Goal: Information Seeking & Learning: Check status

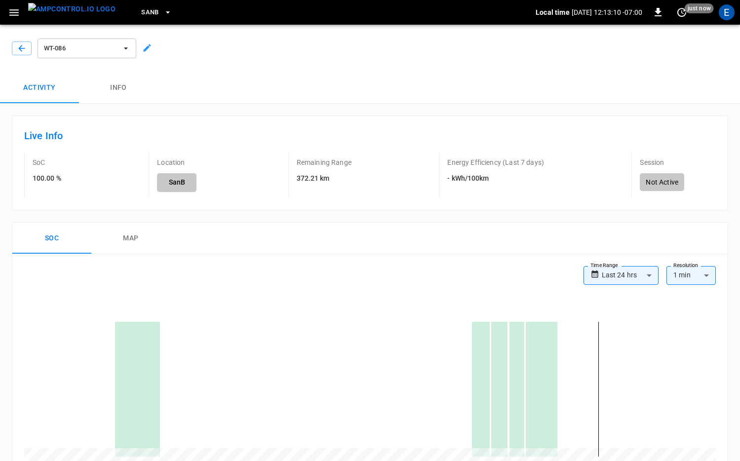
click at [340, 100] on div "Activity Info" at bounding box center [370, 88] width 740 height 32
click at [33, 51] on div "WT-086" at bounding box center [85, 47] width 107 height 28
click at [28, 51] on button "button" at bounding box center [22, 48] width 20 height 14
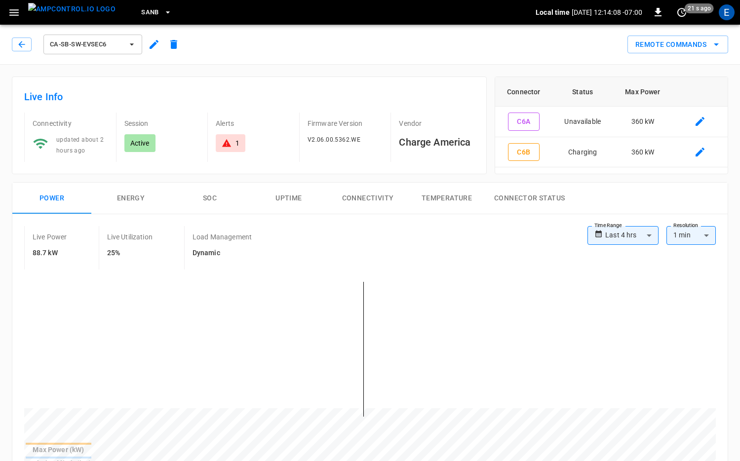
click at [59, 11] on img "menu" at bounding box center [71, 9] width 87 height 12
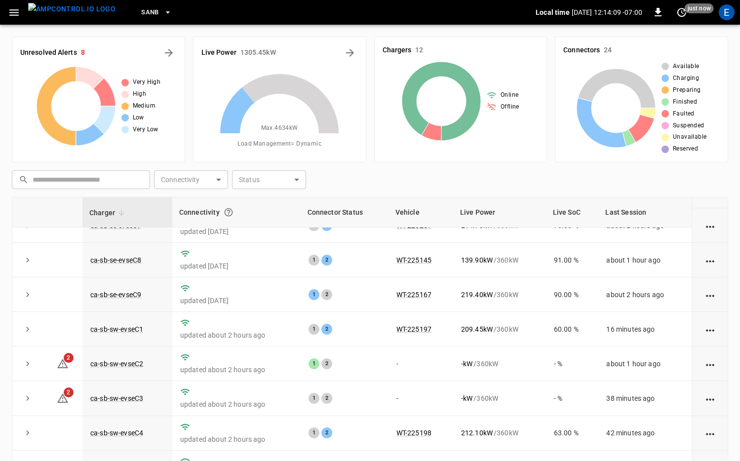
scroll to position [97, 0]
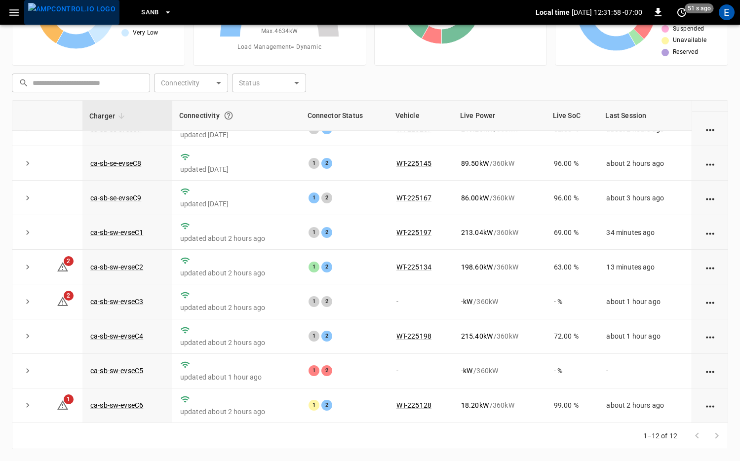
drag, startPoint x: 85, startPoint y: 13, endPoint x: 125, endPoint y: 16, distance: 40.6
click at [85, 13] on img "menu" at bounding box center [71, 9] width 87 height 12
click at [141, 16] on span "SanB" at bounding box center [150, 12] width 18 height 11
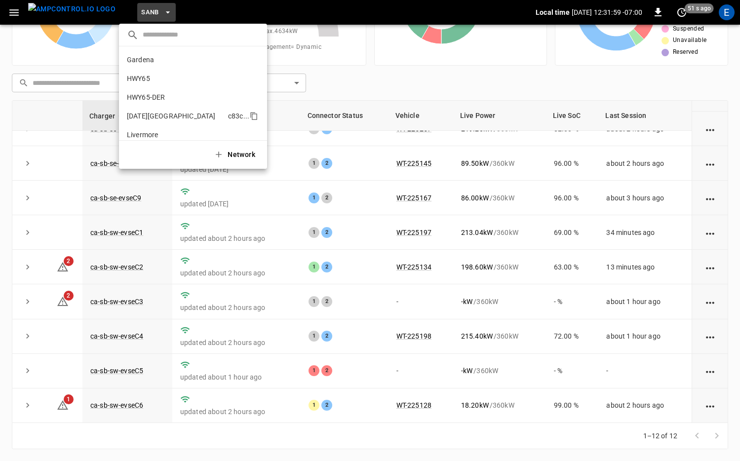
scroll to position [83, 0]
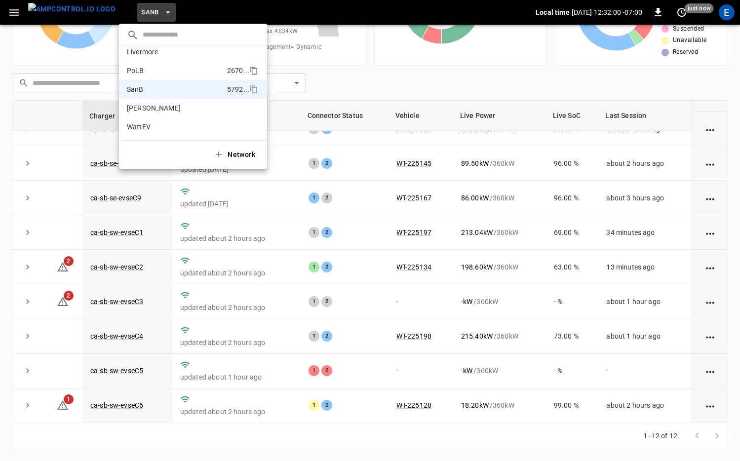
click at [166, 67] on p "PoLB" at bounding box center [175, 71] width 96 height 10
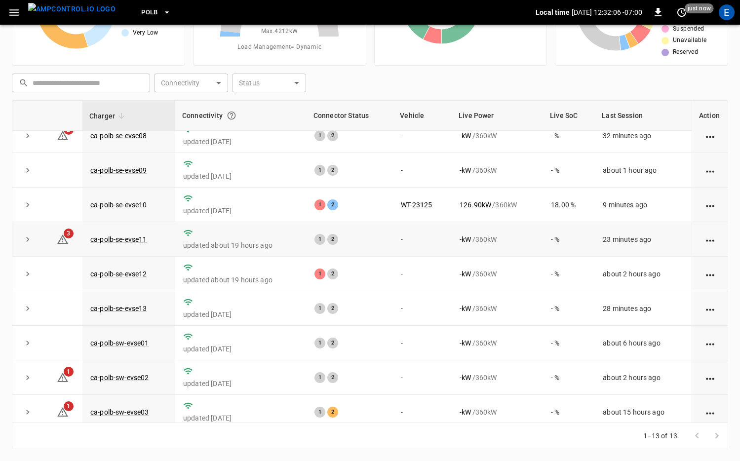
scroll to position [0, 0]
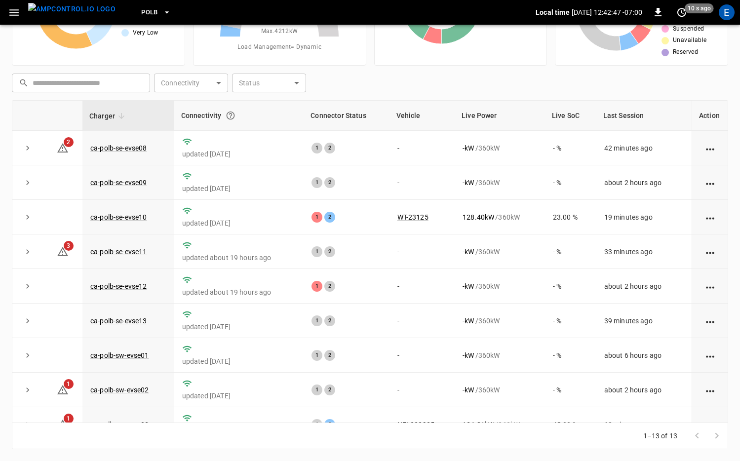
click at [141, 10] on span "PoLB" at bounding box center [149, 12] width 17 height 11
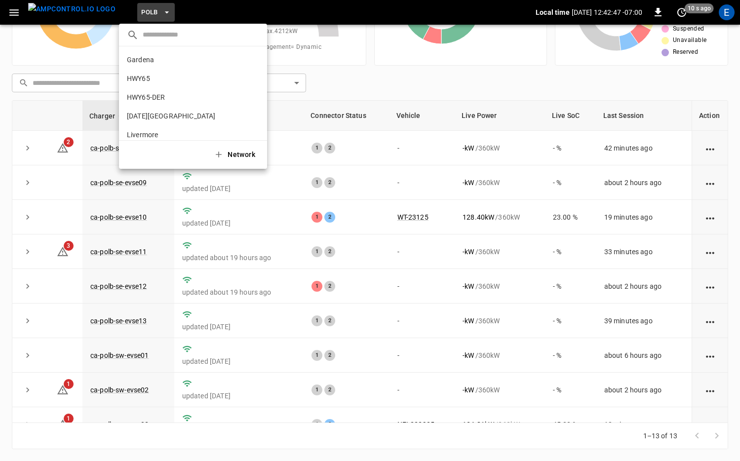
scroll to position [83, 0]
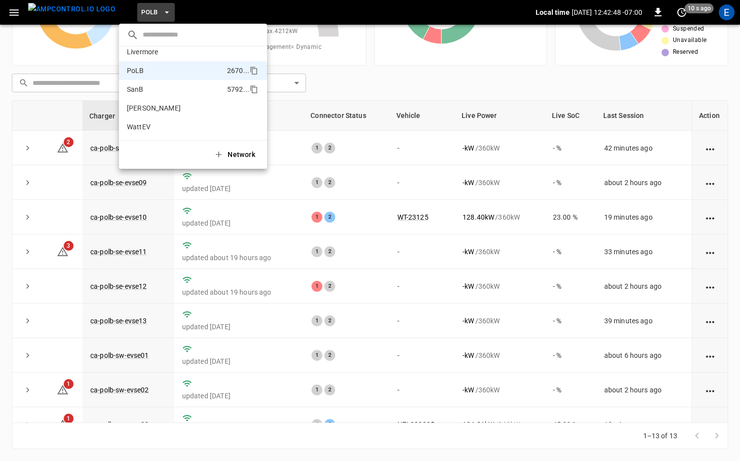
click at [156, 96] on li "SanB 5792 ..." at bounding box center [193, 89] width 148 height 19
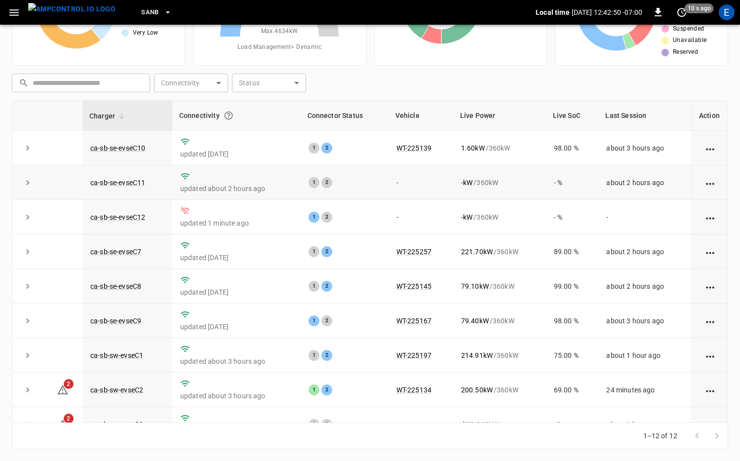
scroll to position [123, 0]
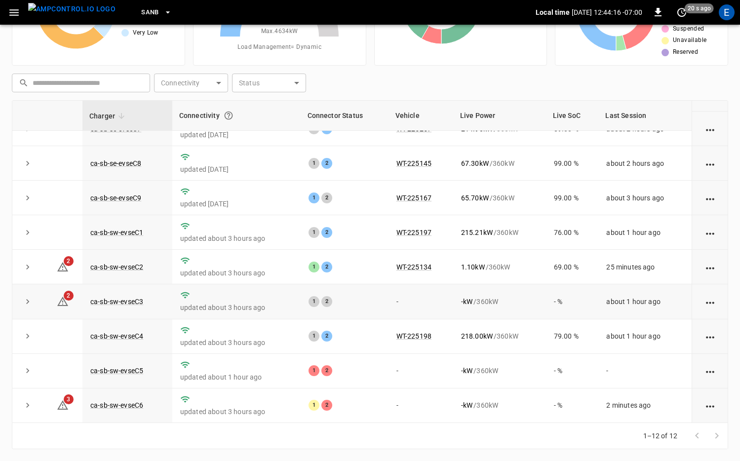
click at [398, 311] on td "-" at bounding box center [421, 301] width 65 height 35
click at [110, 385] on link "ca-sb-sw-evseC6" at bounding box center [116, 406] width 57 height 12
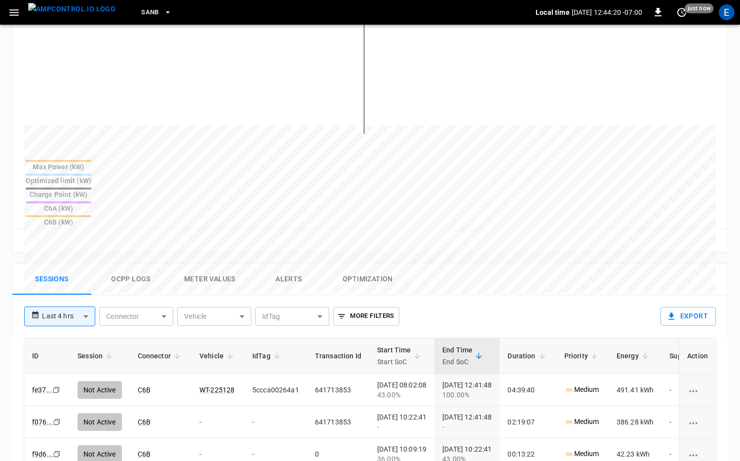
scroll to position [329, 0]
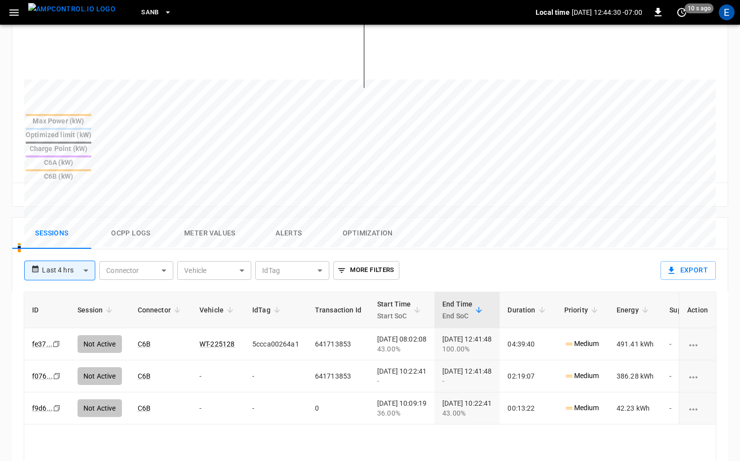
click at [77, 10] on img "menu" at bounding box center [71, 9] width 87 height 12
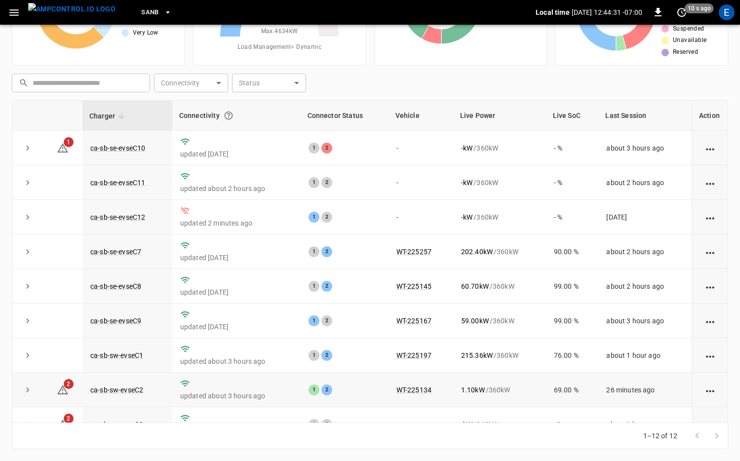
scroll to position [123, 0]
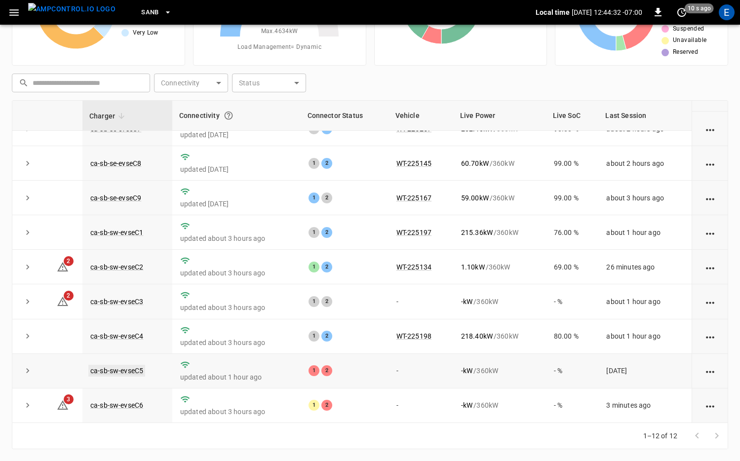
click at [129, 374] on link "ca-sb-sw-evseC5" at bounding box center [116, 371] width 57 height 12
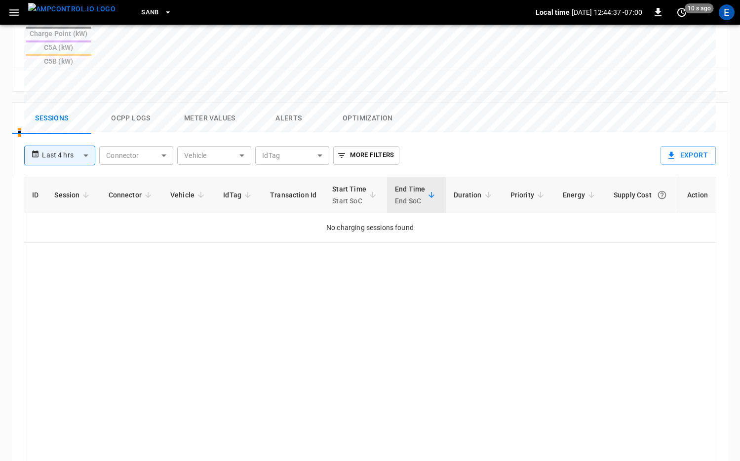
scroll to position [425, 0]
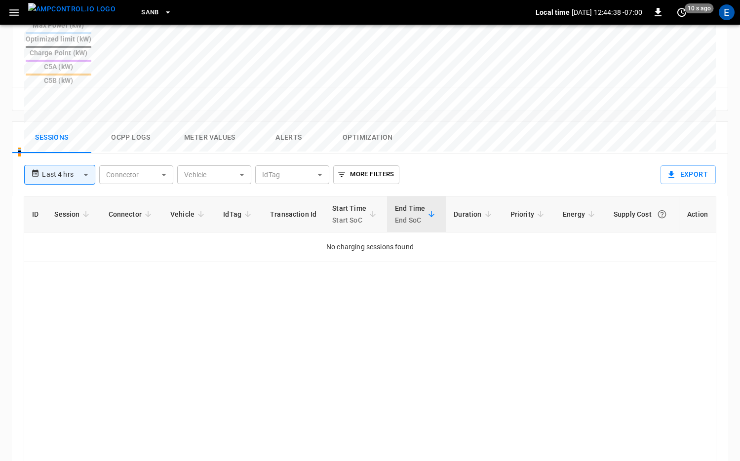
click at [294, 122] on button "Alerts" at bounding box center [288, 138] width 79 height 32
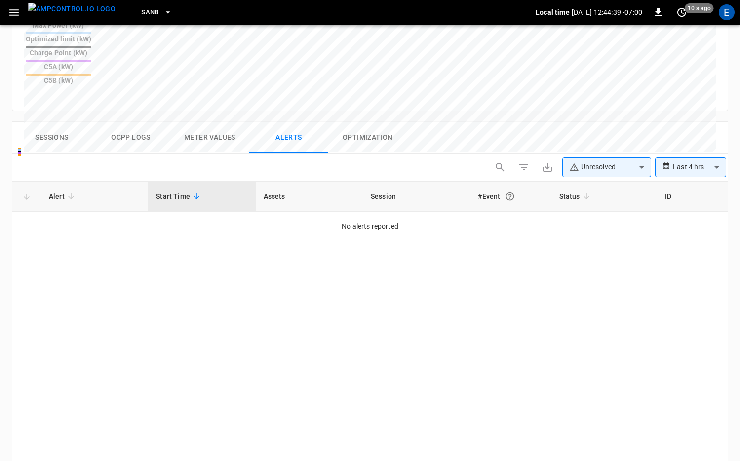
click at [524, 118] on body "**********" at bounding box center [370, 72] width 740 height 995
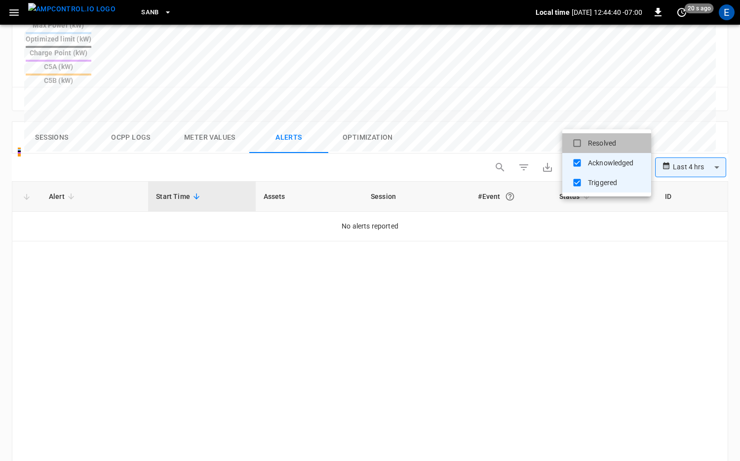
click at [524, 133] on li "Resolved" at bounding box center [606, 143] width 89 height 20
type input "**********"
click at [524, 125] on div at bounding box center [370, 230] width 740 height 461
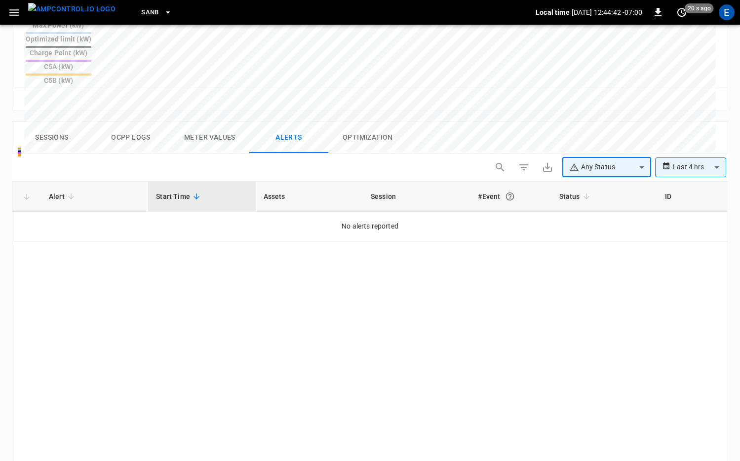
click at [524, 121] on body "**********" at bounding box center [370, 72] width 740 height 995
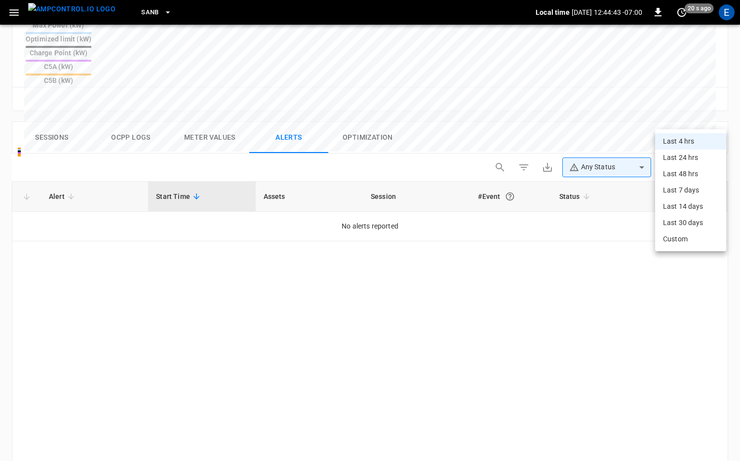
click at [524, 176] on li "Last 48 hrs" at bounding box center [690, 174] width 71 height 16
type input "**********"
click at [524, 118] on body "**********" at bounding box center [370, 72] width 740 height 995
click at [524, 185] on li "Last 7 days" at bounding box center [688, 190] width 75 height 16
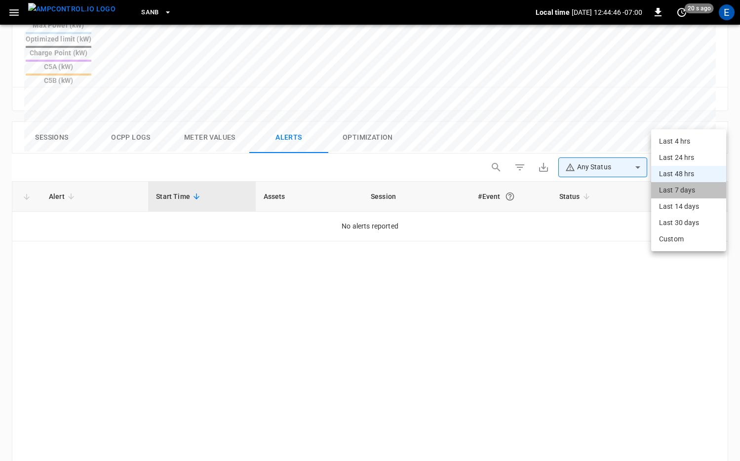
type input "**********"
type input "***"
type input "**********"
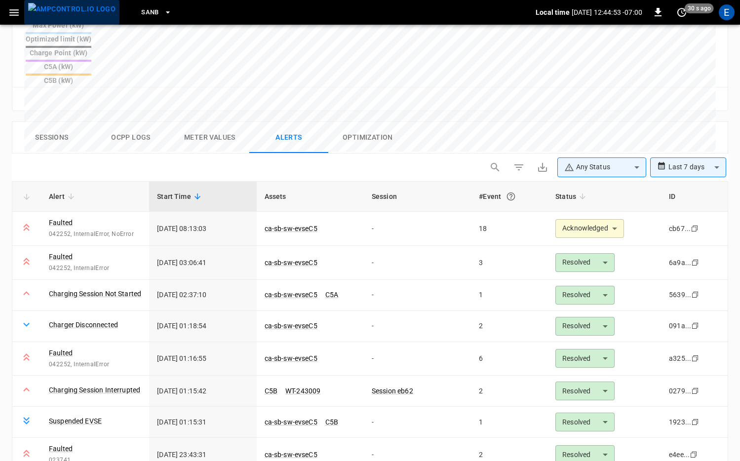
click at [79, 15] on img "menu" at bounding box center [71, 9] width 87 height 12
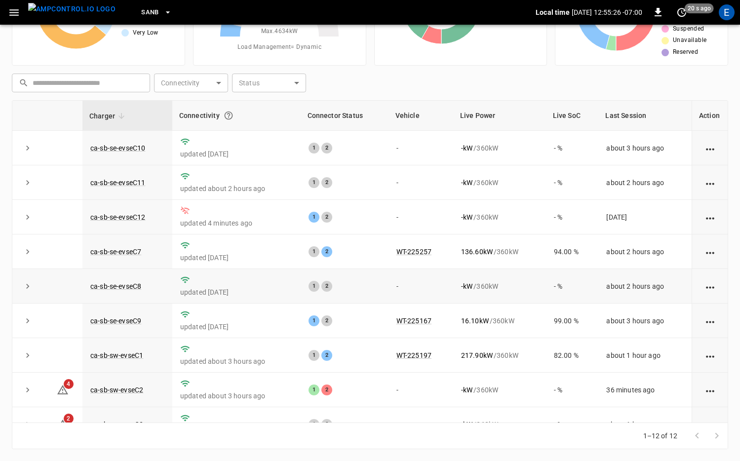
scroll to position [123, 0]
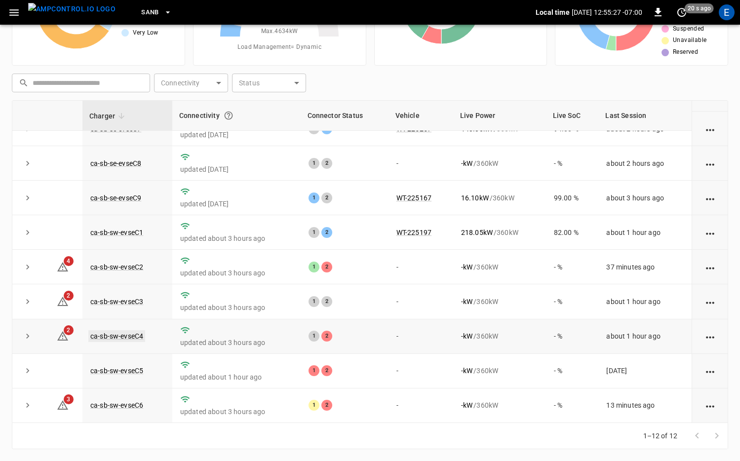
click at [138, 336] on link "ca-sb-sw-evseC4" at bounding box center [116, 336] width 57 height 12
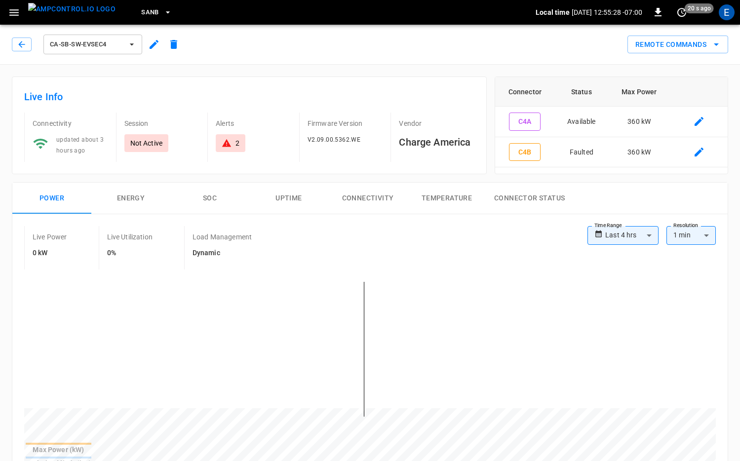
scroll to position [346, 0]
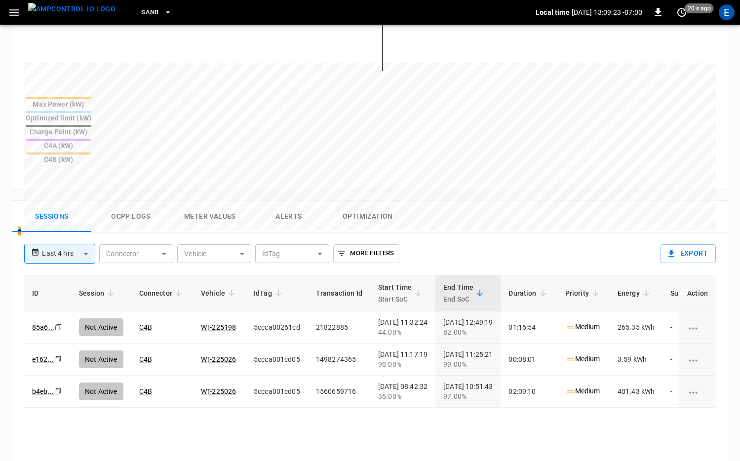
click at [123, 13] on div "SanB" at bounding box center [329, 12] width 412 height 23
click at [141, 13] on span "SanB" at bounding box center [150, 12] width 18 height 11
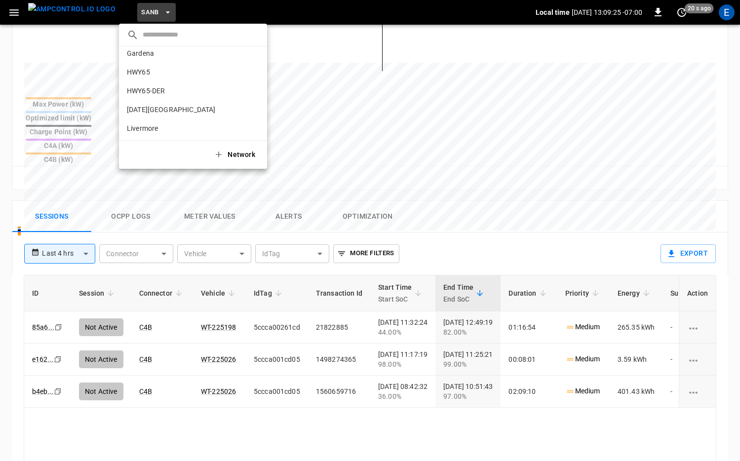
scroll to position [2, 0]
click at [164, 89] on li "HWY65-DER [DATE].." at bounding box center [193, 95] width 148 height 19
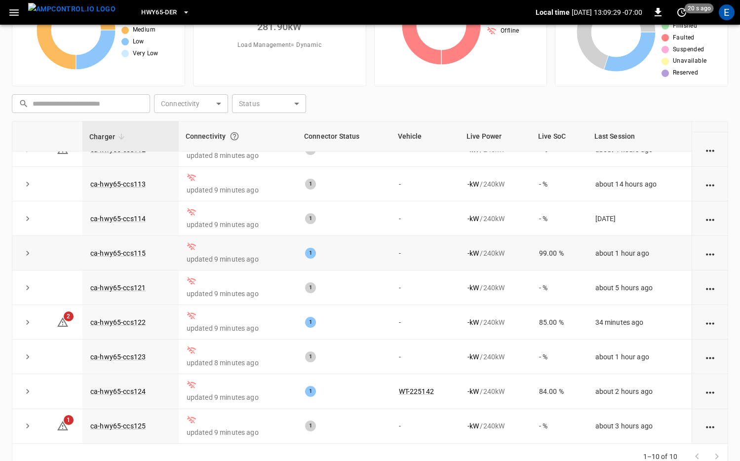
scroll to position [78, 0]
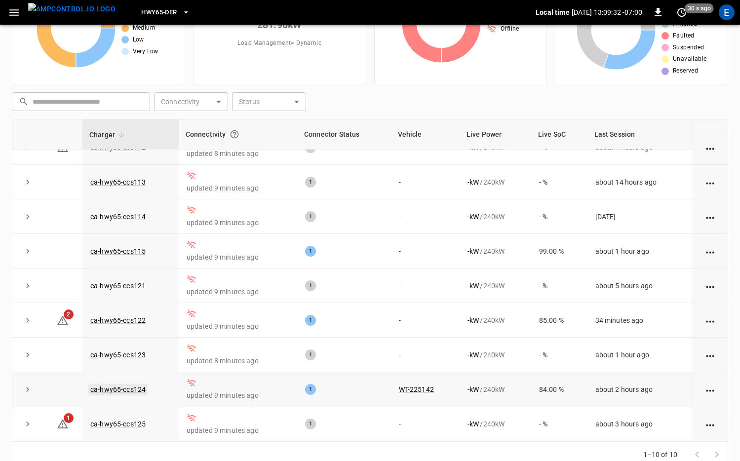
click at [131, 385] on link "ca-hwy65-ccs124" at bounding box center [117, 390] width 59 height 12
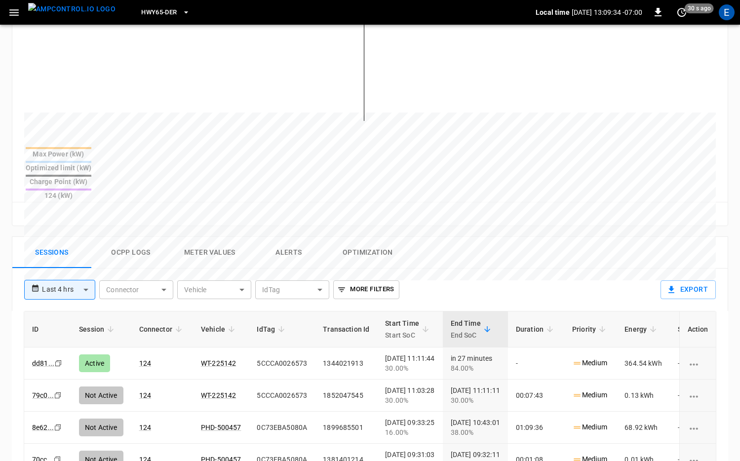
scroll to position [305, 0]
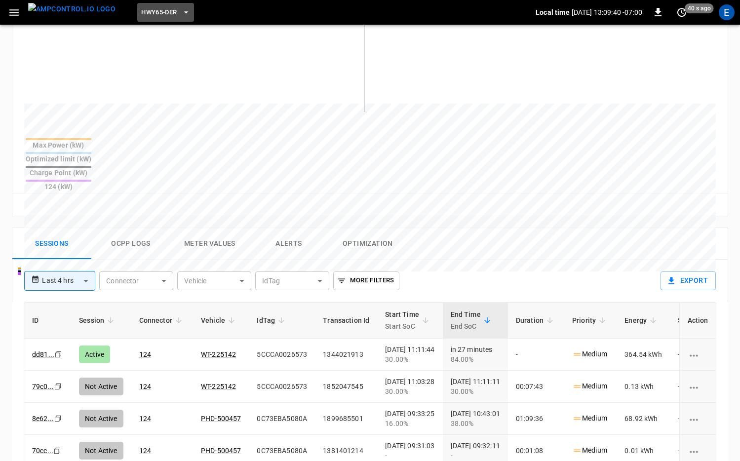
click at [171, 18] on button "HWY65-DER" at bounding box center [165, 12] width 56 height 19
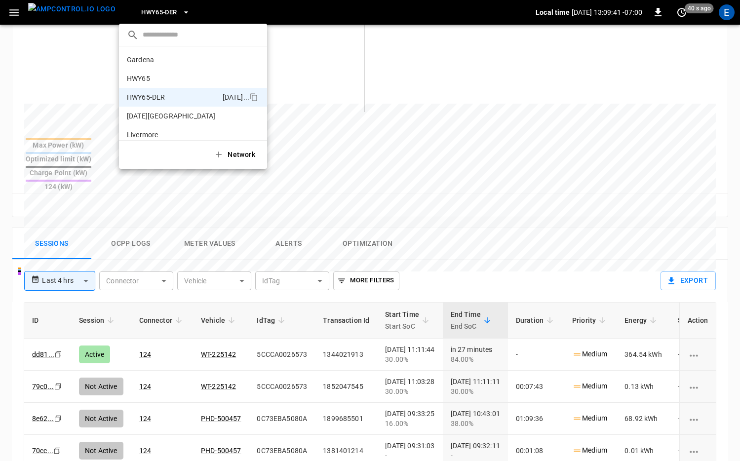
scroll to position [35, 0]
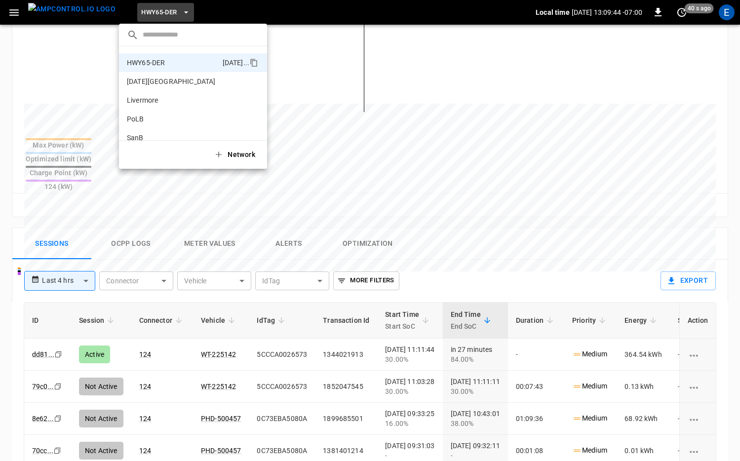
click at [524, 250] on div at bounding box center [370, 230] width 740 height 461
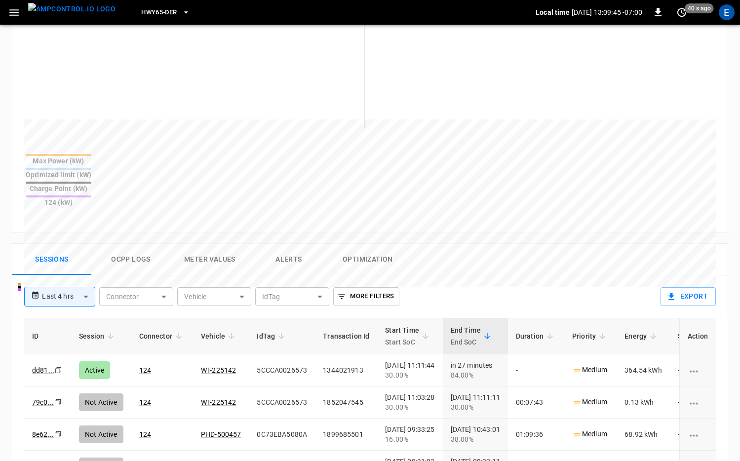
scroll to position [286, 0]
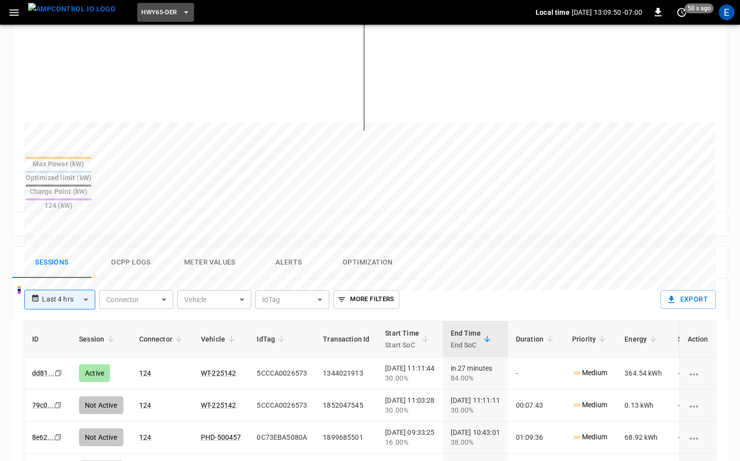
click at [148, 7] on span "HWY65-DER" at bounding box center [159, 12] width 36 height 11
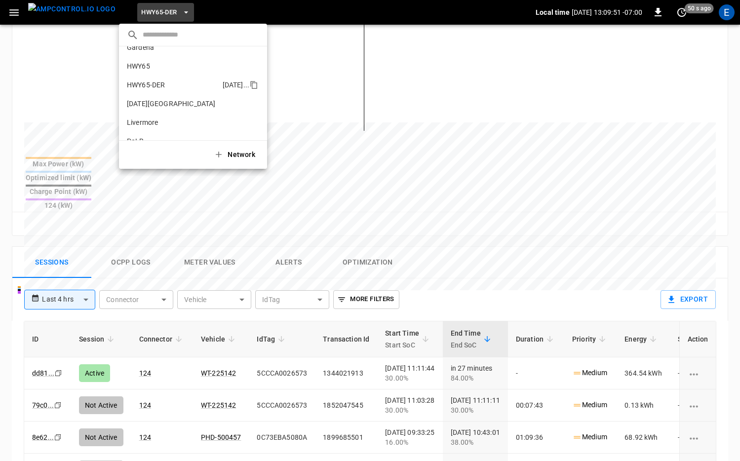
scroll to position [9, 0]
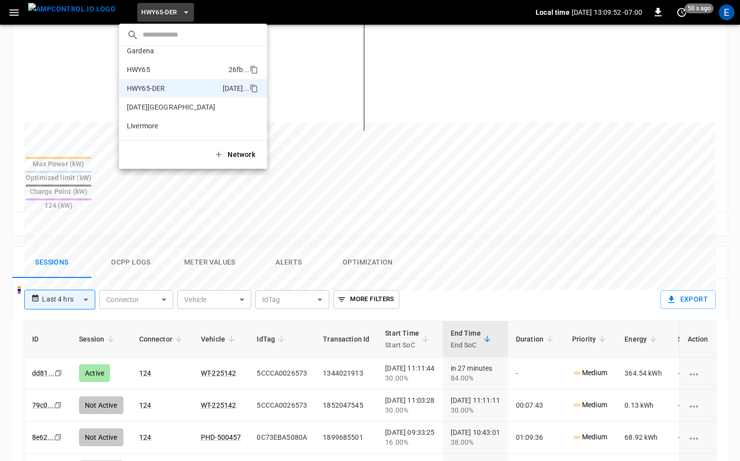
click at [169, 67] on p "HWY65" at bounding box center [176, 70] width 98 height 10
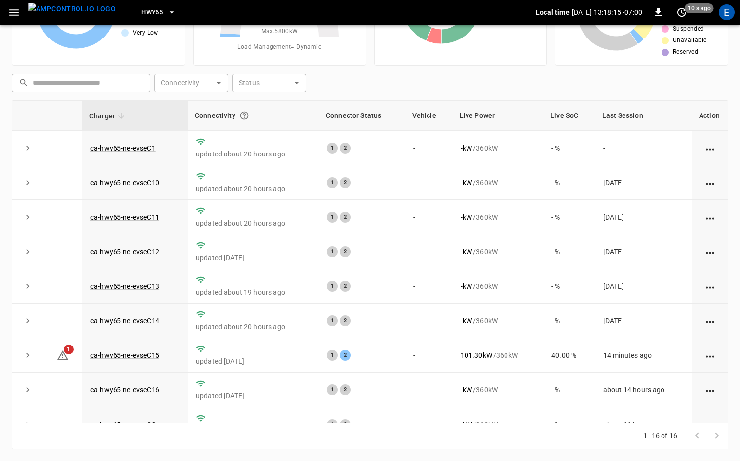
click at [144, 20] on button "HWY65" at bounding box center [158, 12] width 42 height 19
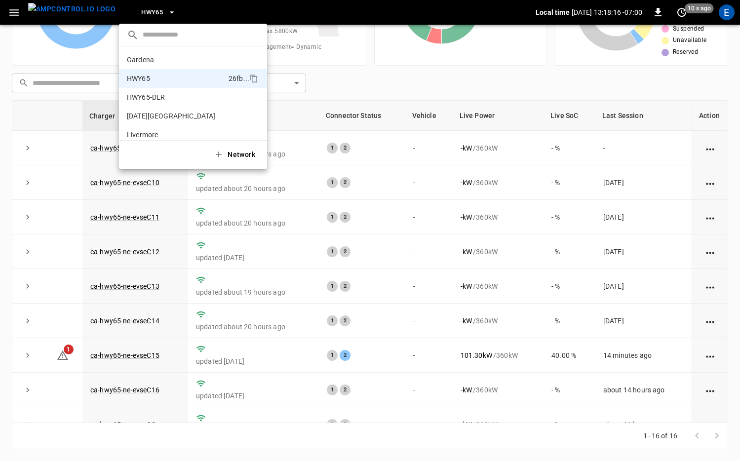
scroll to position [16, 0]
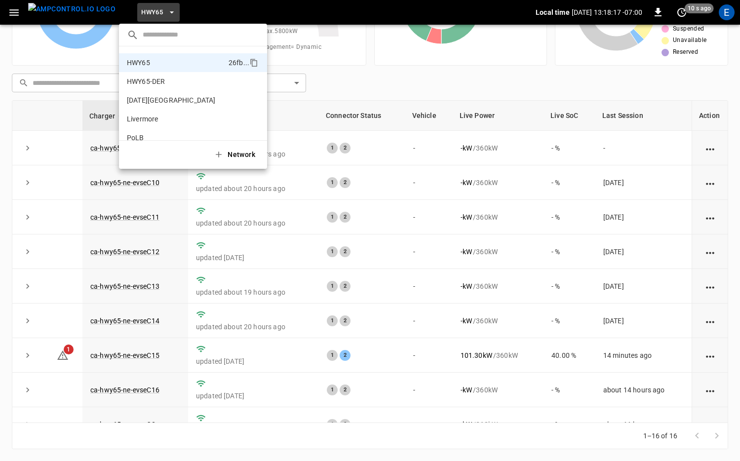
click at [438, 222] on div at bounding box center [370, 230] width 740 height 461
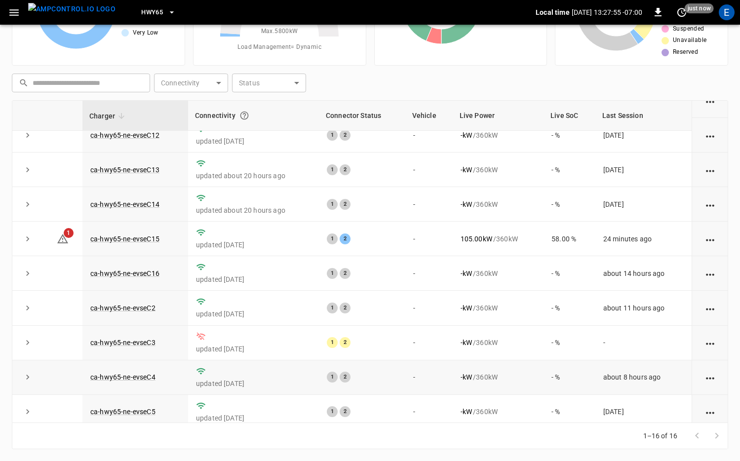
scroll to position [0, 0]
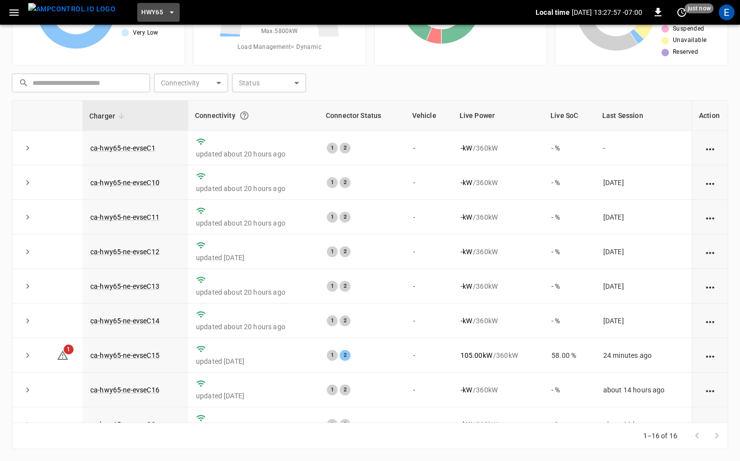
click at [152, 18] on button "HWY65" at bounding box center [158, 12] width 42 height 19
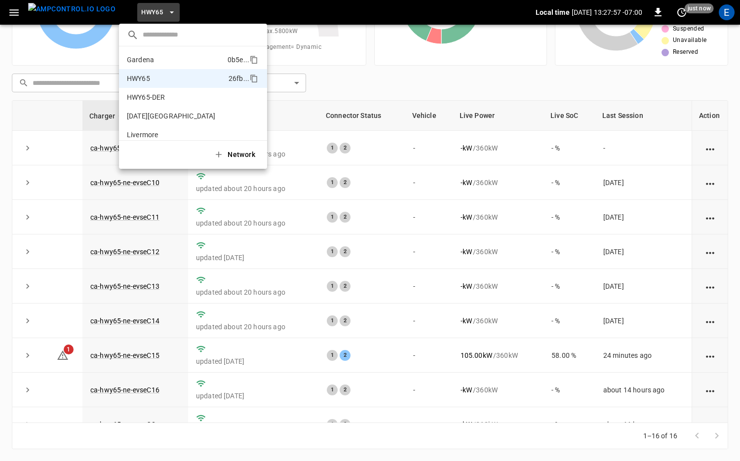
scroll to position [16, 0]
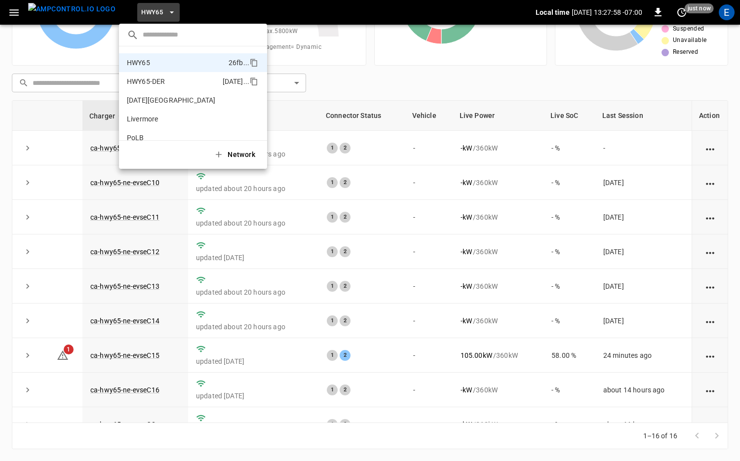
click at [178, 79] on p "HWY65-DER" at bounding box center [173, 82] width 92 height 10
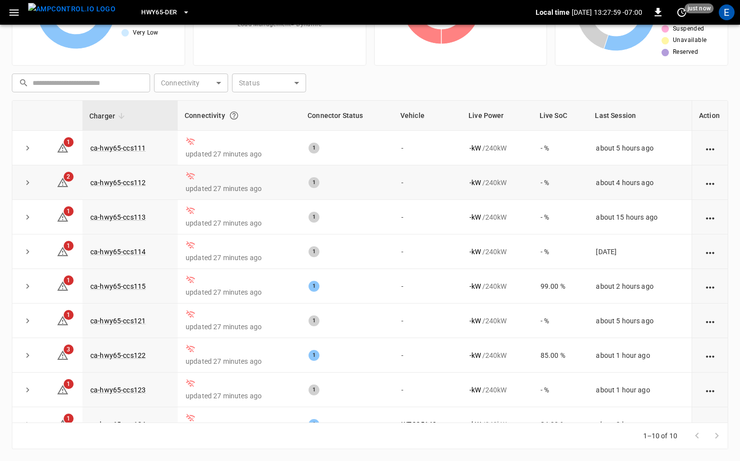
scroll to position [54, 0]
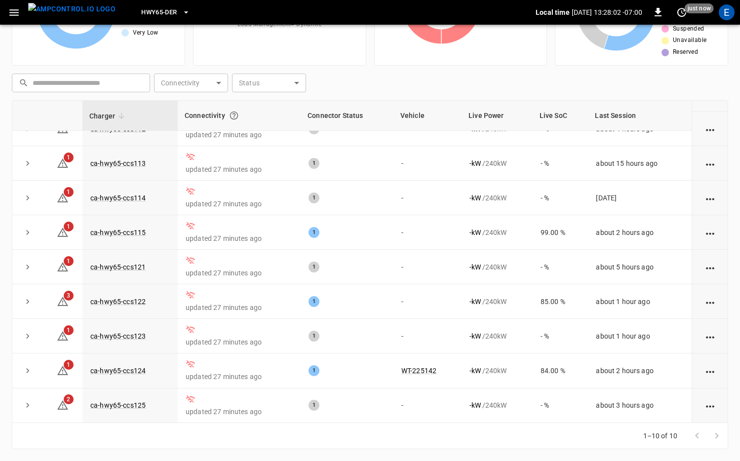
click at [150, 11] on span "HWY65-DER" at bounding box center [159, 12] width 36 height 11
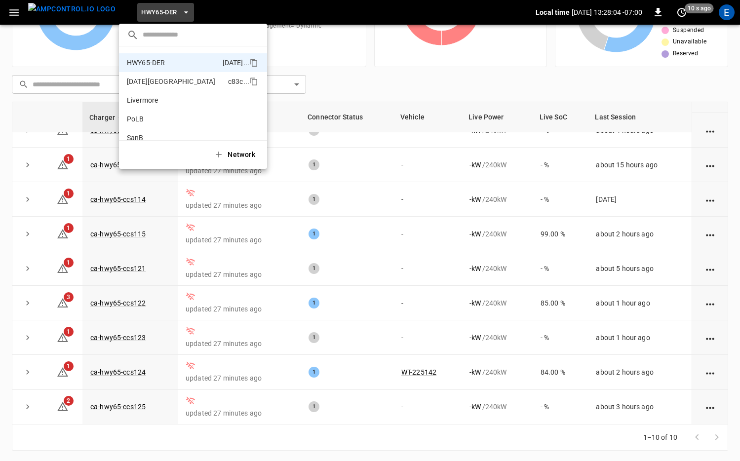
scroll to position [0, 0]
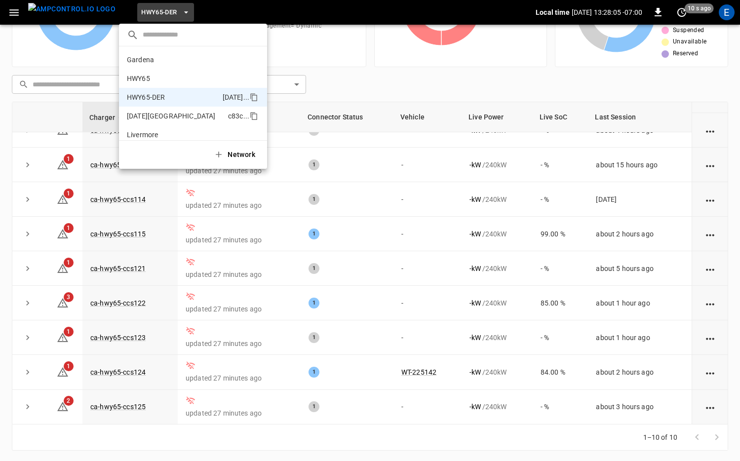
click at [186, 77] on p "HWY65" at bounding box center [176, 79] width 98 height 10
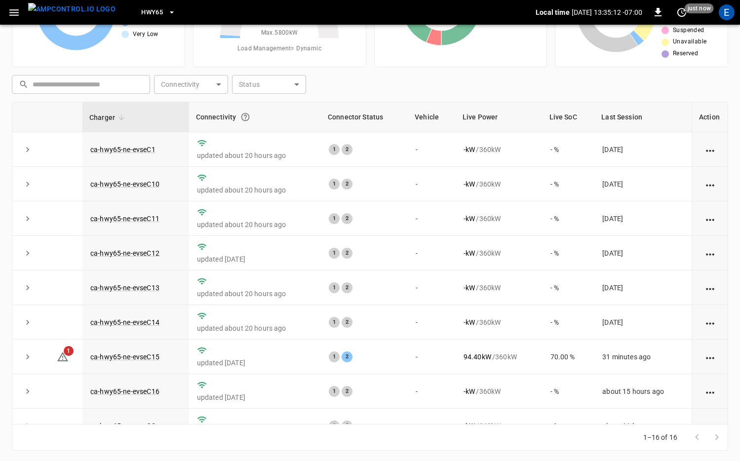
click at [164, 14] on div "HWY65" at bounding box center [329, 12] width 412 height 23
click at [146, 14] on button "HWY65" at bounding box center [158, 12] width 42 height 19
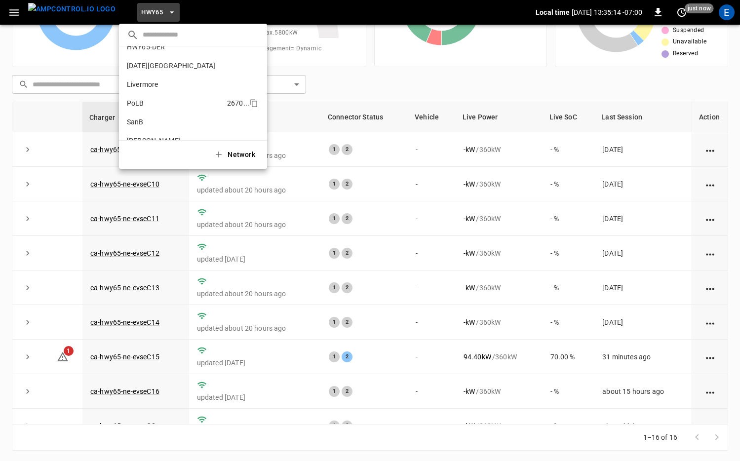
scroll to position [51, 0]
click at [160, 119] on p "SanB" at bounding box center [175, 122] width 96 height 10
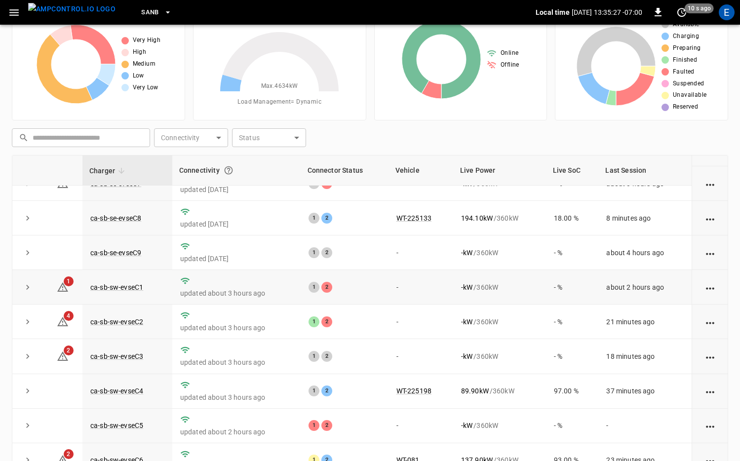
scroll to position [97, 0]
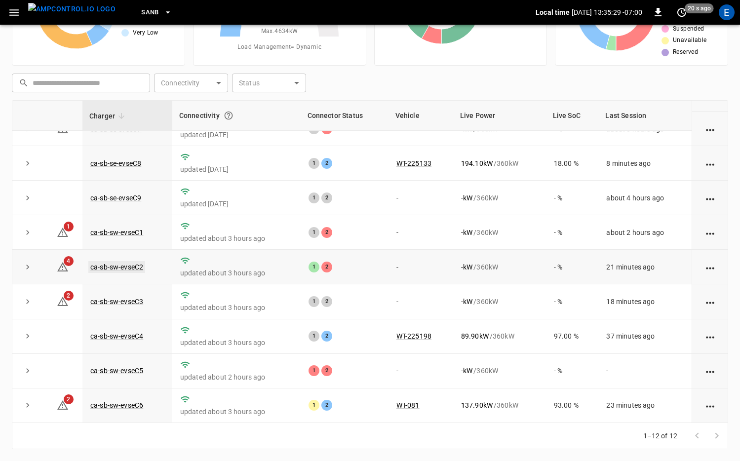
drag, startPoint x: 141, startPoint y: 273, endPoint x: 137, endPoint y: 268, distance: 7.0
click at [140, 273] on td "ca-sb-sw-evseC2" at bounding box center [127, 267] width 90 height 35
click at [137, 268] on link "ca-sb-sw-evseC2" at bounding box center [116, 267] width 57 height 12
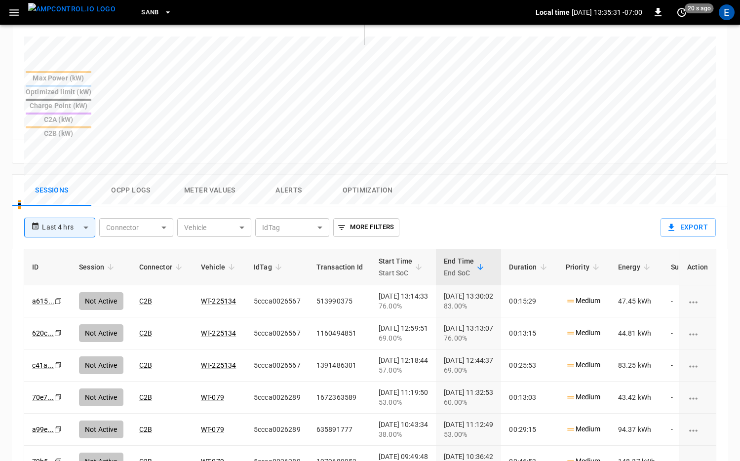
scroll to position [454, 0]
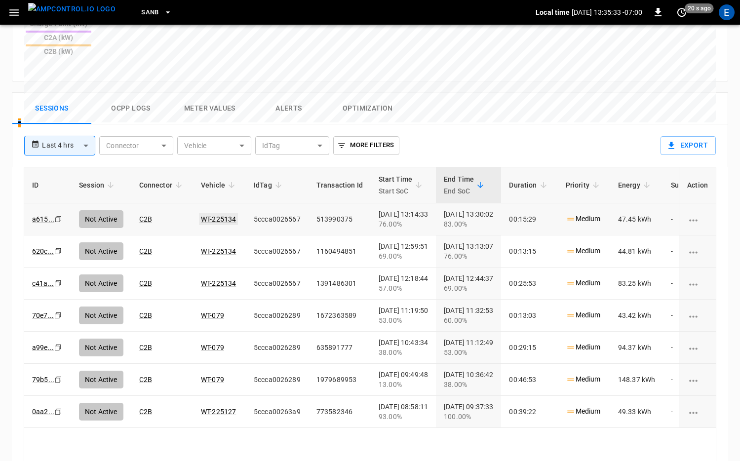
click at [207, 213] on link "WT-225134" at bounding box center [218, 219] width 39 height 12
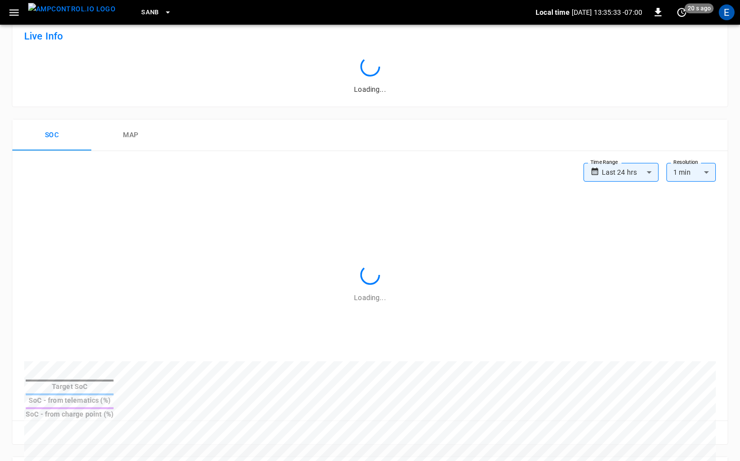
scroll to position [454, 0]
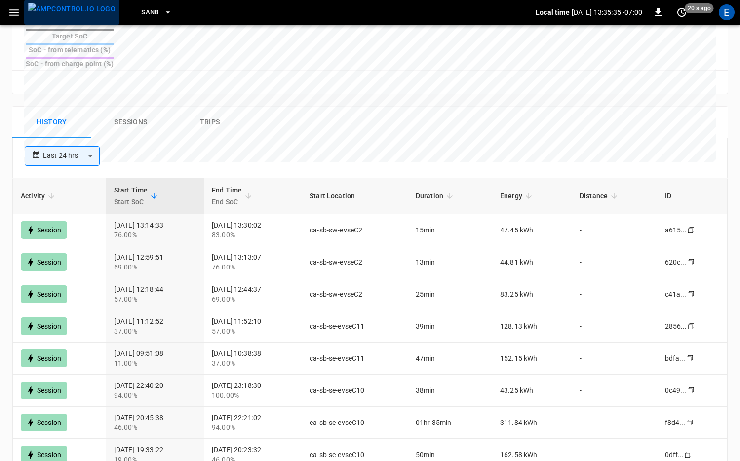
click at [73, 5] on img "menu" at bounding box center [71, 9] width 87 height 12
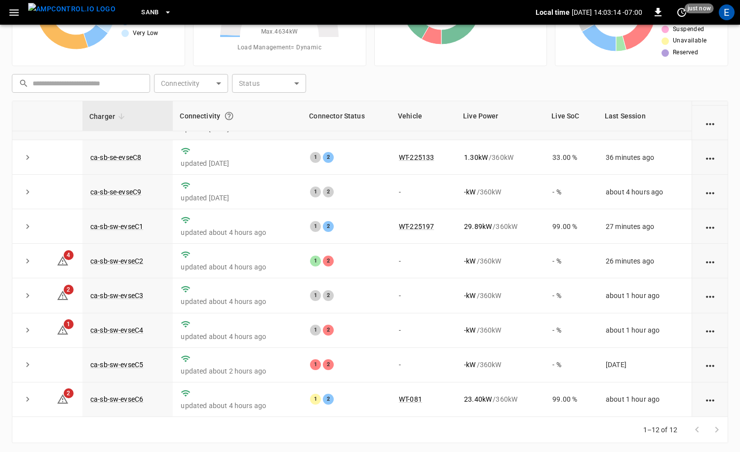
scroll to position [127, 0]
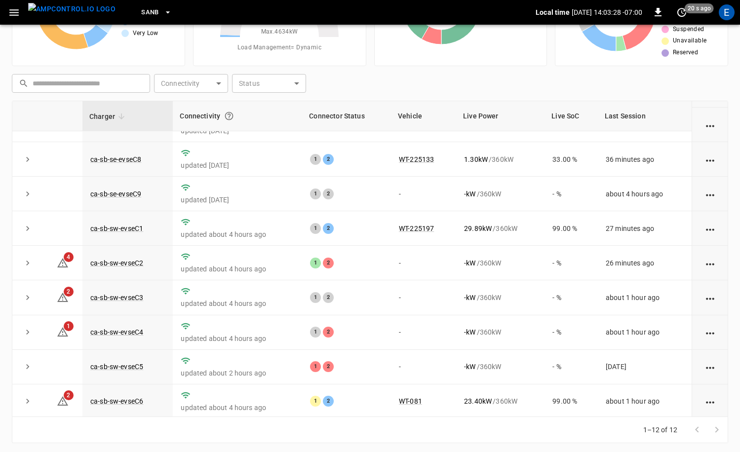
click at [143, 15] on button "SanB" at bounding box center [156, 12] width 39 height 19
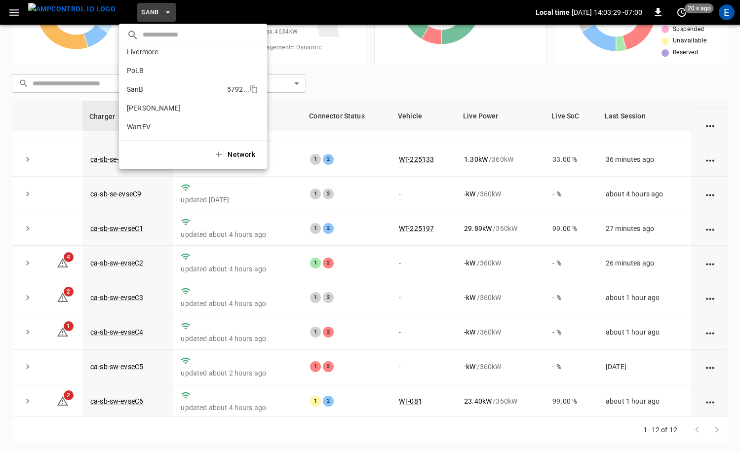
scroll to position [0, 0]
click at [188, 82] on p "HWY65" at bounding box center [176, 79] width 98 height 10
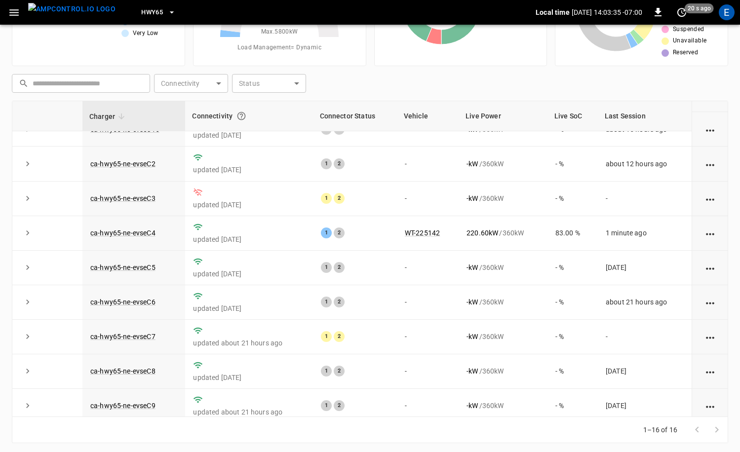
scroll to position [268, 0]
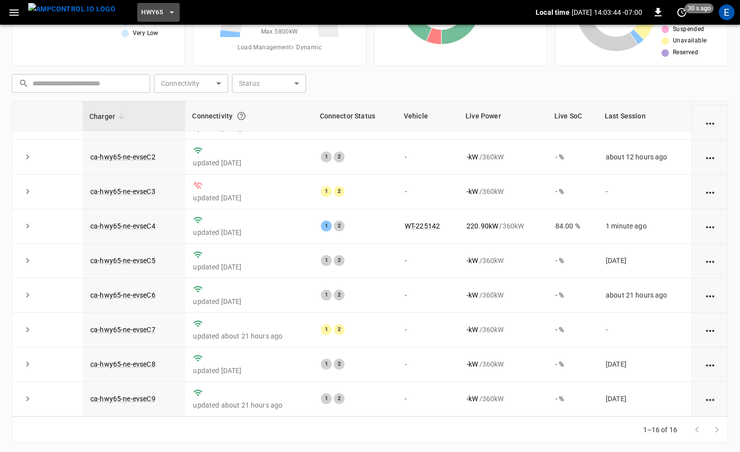
click at [141, 12] on span "HWY65" at bounding box center [152, 12] width 22 height 11
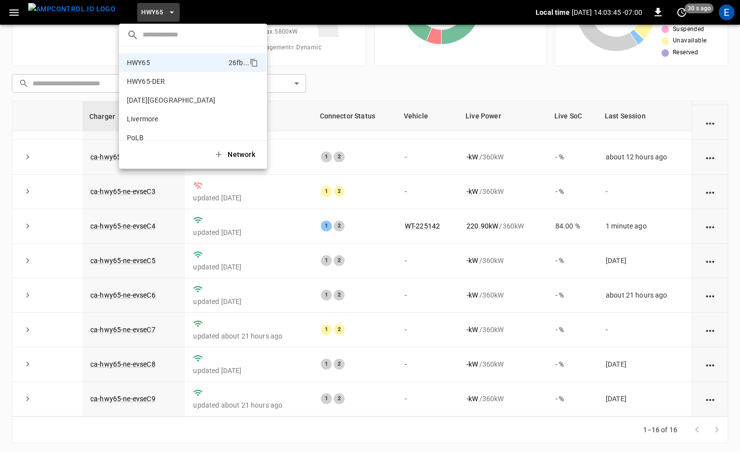
scroll to position [83, 0]
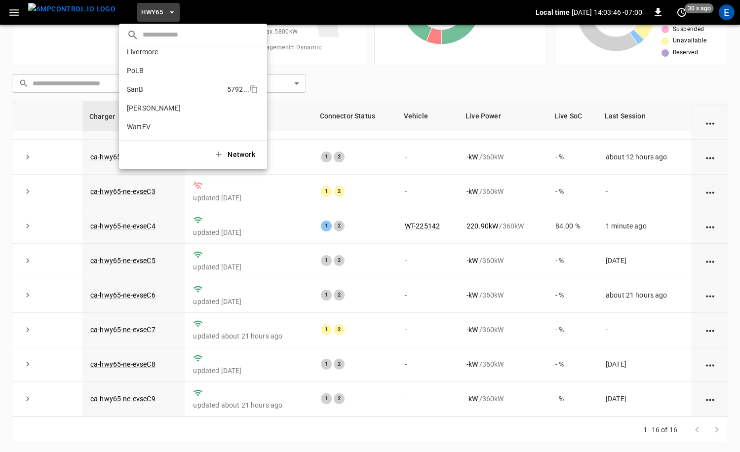
click at [166, 90] on p "SanB" at bounding box center [175, 89] width 96 height 10
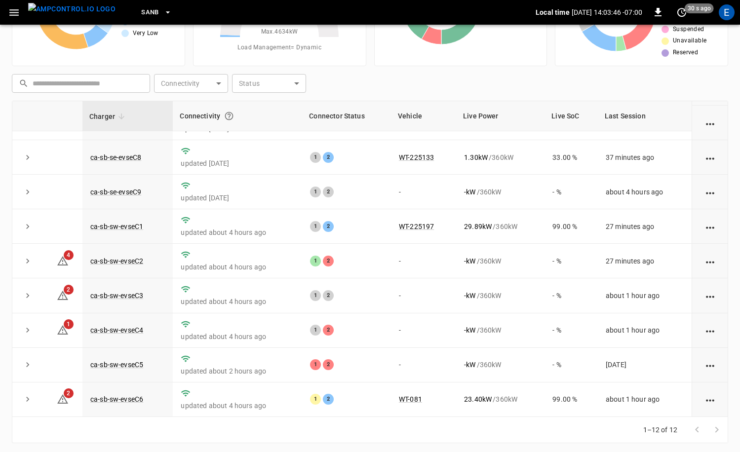
scroll to position [0, 0]
click at [137, 263] on link "ca-sb-sw-evseC2" at bounding box center [116, 261] width 57 height 12
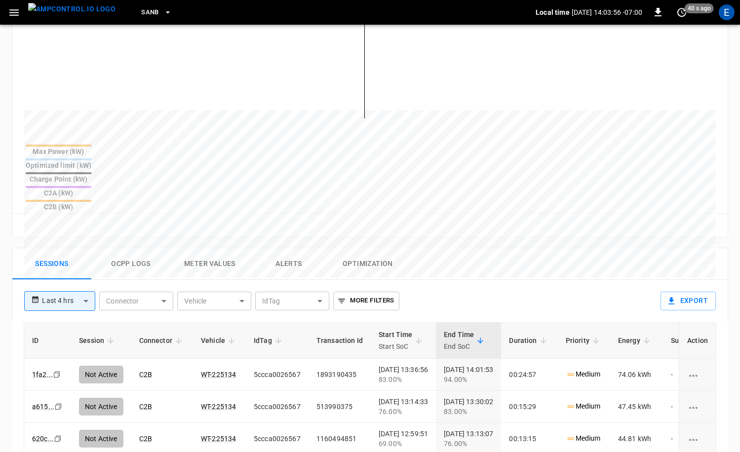
scroll to position [347, 0]
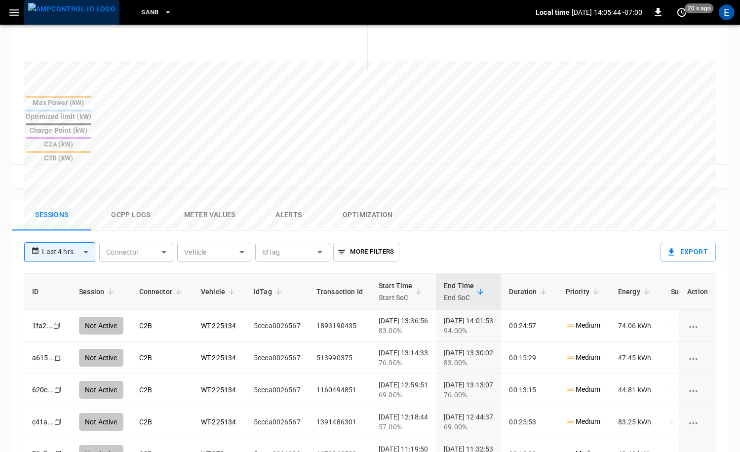
click at [72, 13] on img "menu" at bounding box center [71, 9] width 87 height 12
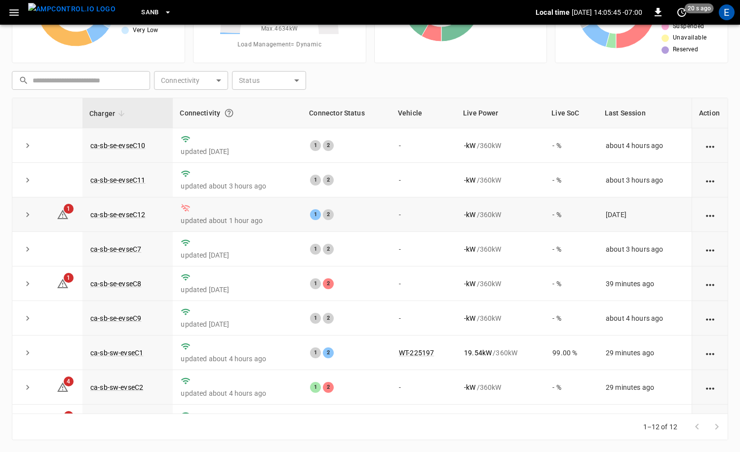
scroll to position [129, 0]
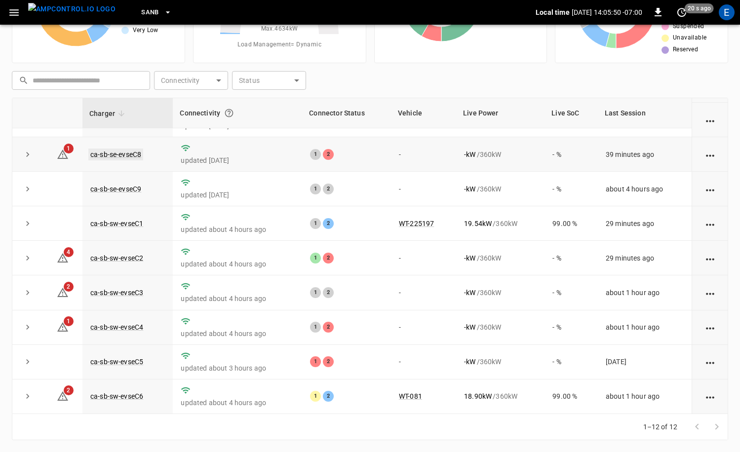
click at [110, 156] on link "ca-sb-se-evseC8" at bounding box center [115, 155] width 55 height 12
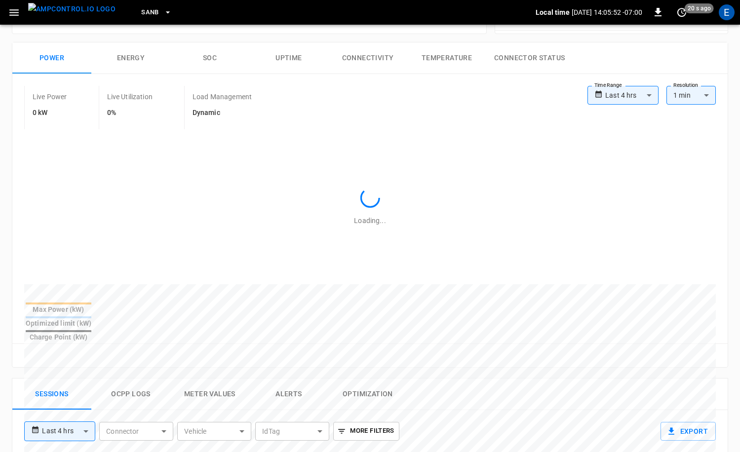
scroll to position [328, 0]
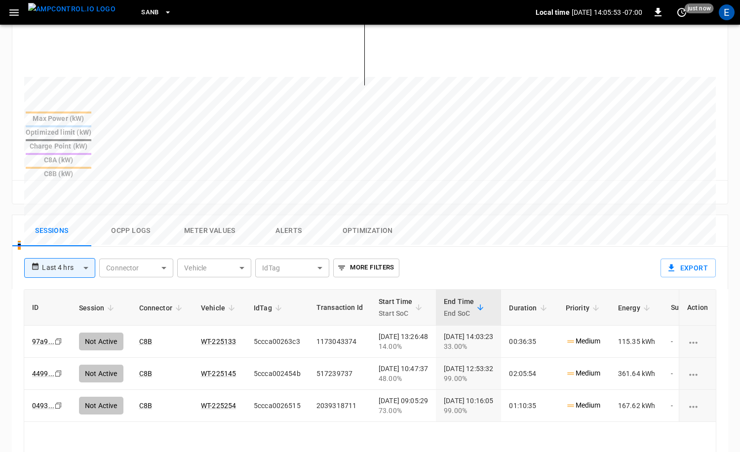
click at [66, 8] on img "menu" at bounding box center [71, 9] width 87 height 12
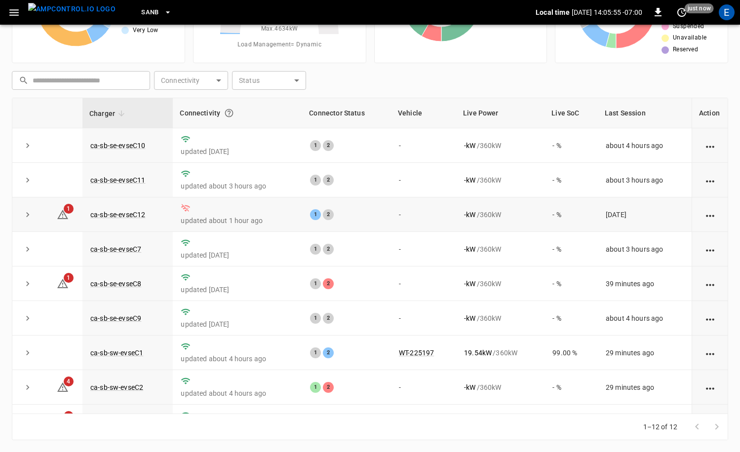
scroll to position [129, 0]
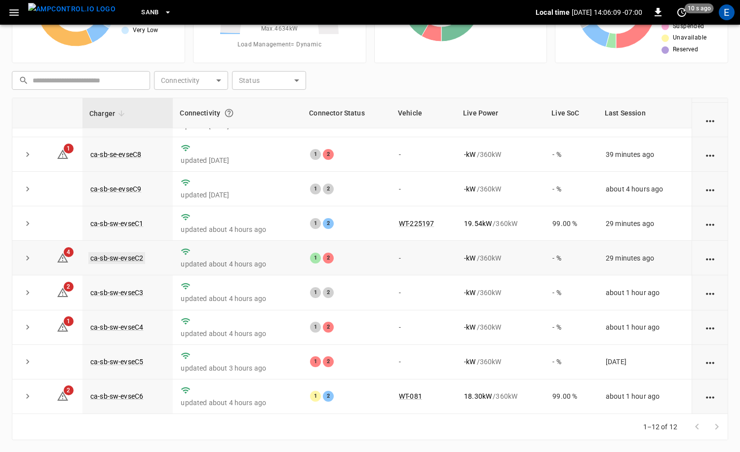
click at [140, 255] on link "ca-sb-sw-evseC2" at bounding box center [116, 258] width 57 height 12
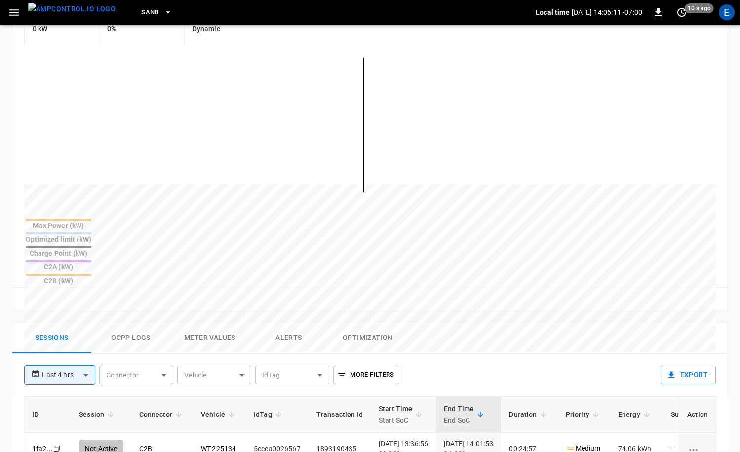
scroll to position [288, 0]
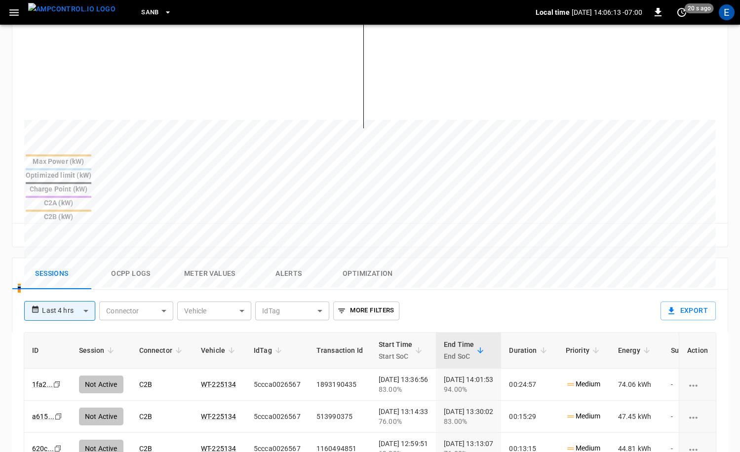
click at [89, 14] on img "menu" at bounding box center [71, 9] width 87 height 12
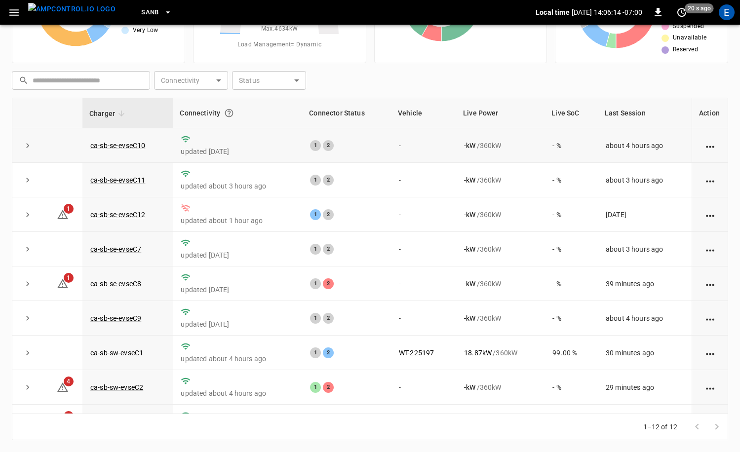
scroll to position [129, 0]
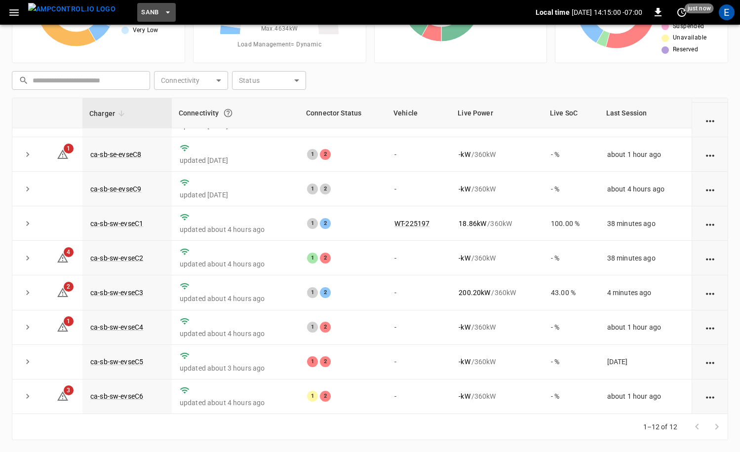
click at [163, 11] on icon "button" at bounding box center [168, 12] width 10 height 10
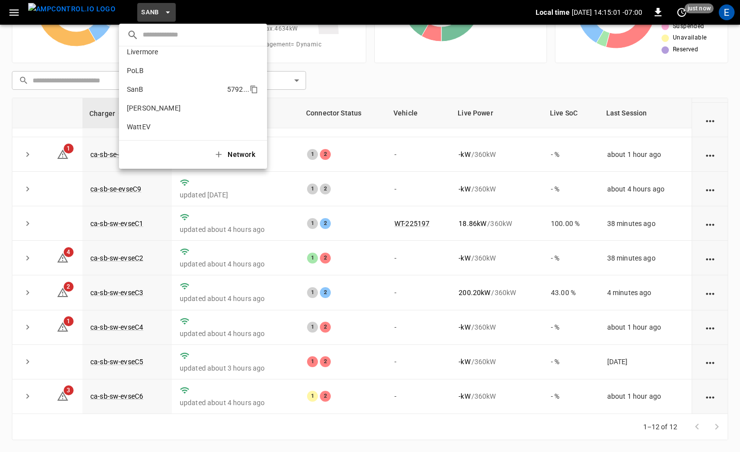
scroll to position [0, 0]
click at [171, 95] on p "HWY65-DER" at bounding box center [173, 97] width 92 height 10
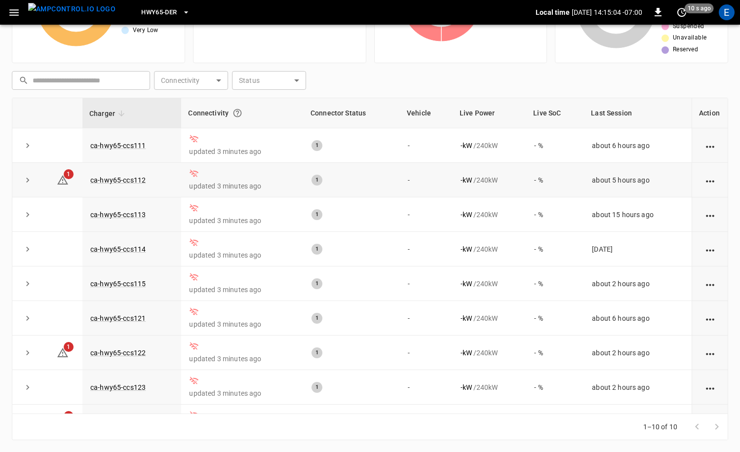
scroll to position [60, 0]
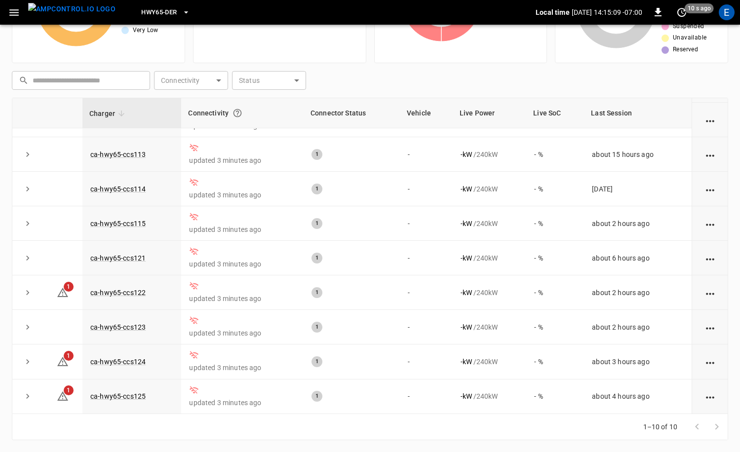
click at [159, 10] on span "HWY65-DER" at bounding box center [159, 12] width 36 height 11
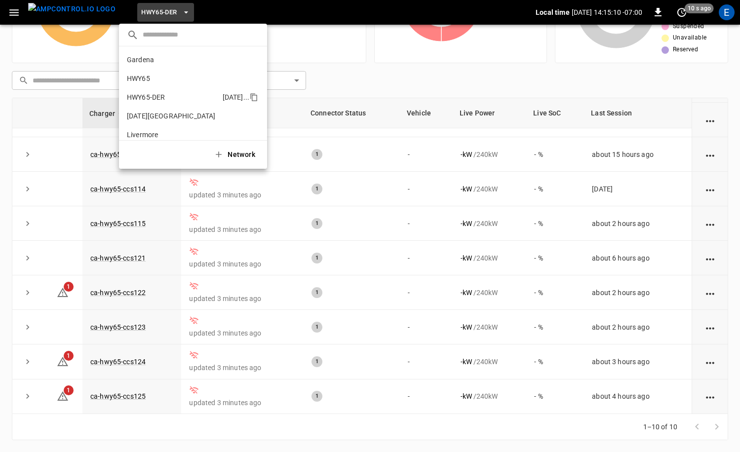
scroll to position [35, 0]
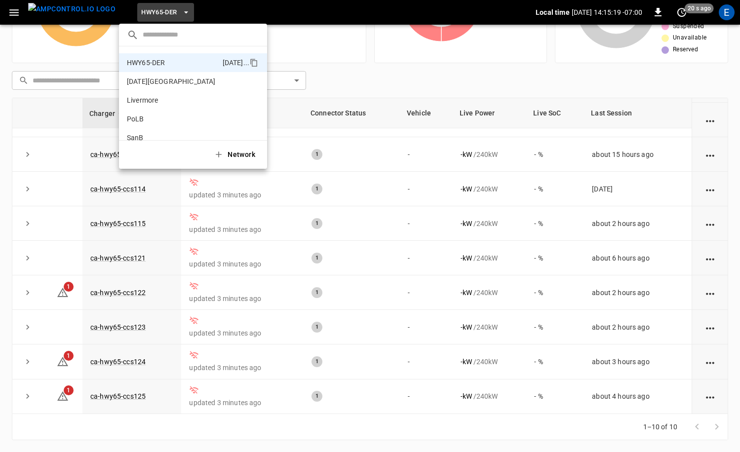
click at [367, 197] on div at bounding box center [370, 226] width 740 height 452
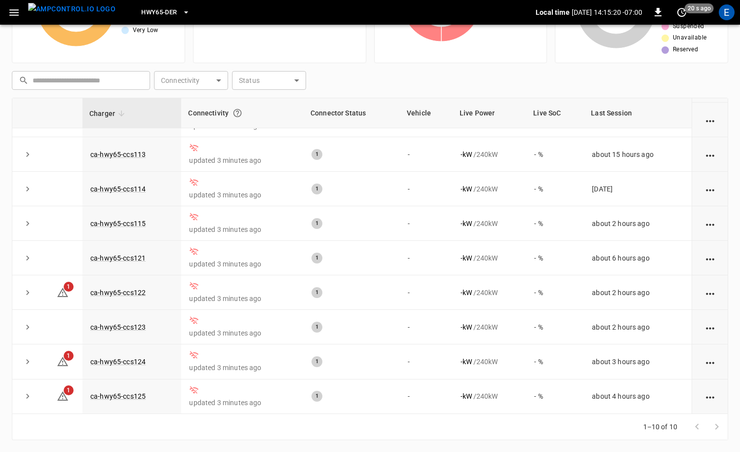
click at [148, 7] on span "HWY65-DER" at bounding box center [159, 12] width 36 height 11
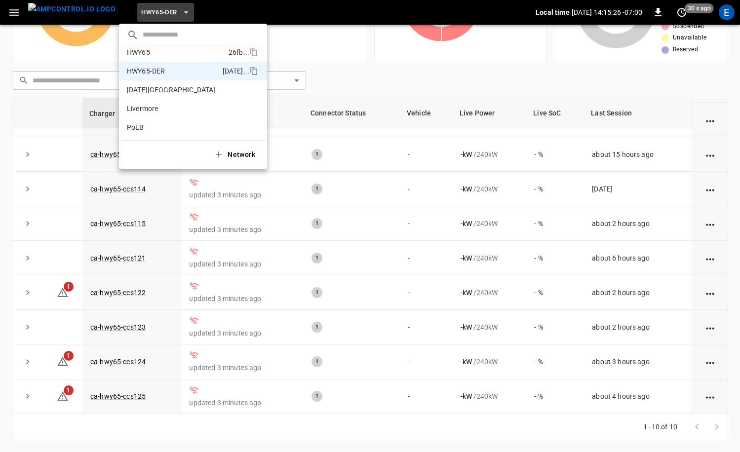
scroll to position [24, 0]
click at [179, 56] on p "HWY65" at bounding box center [176, 54] width 98 height 10
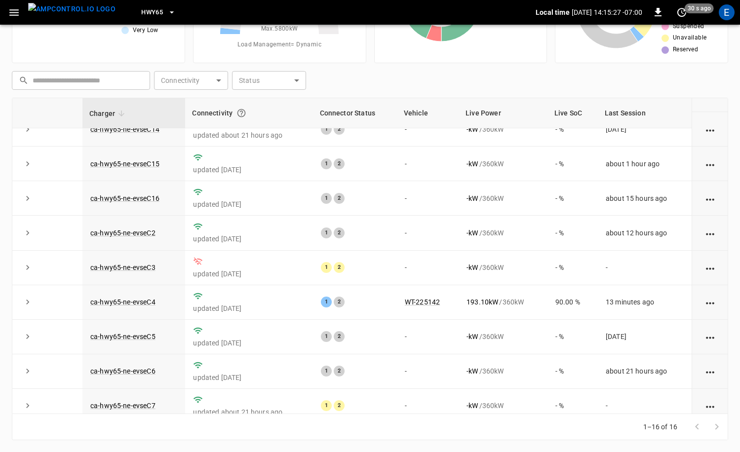
scroll to position [268, 0]
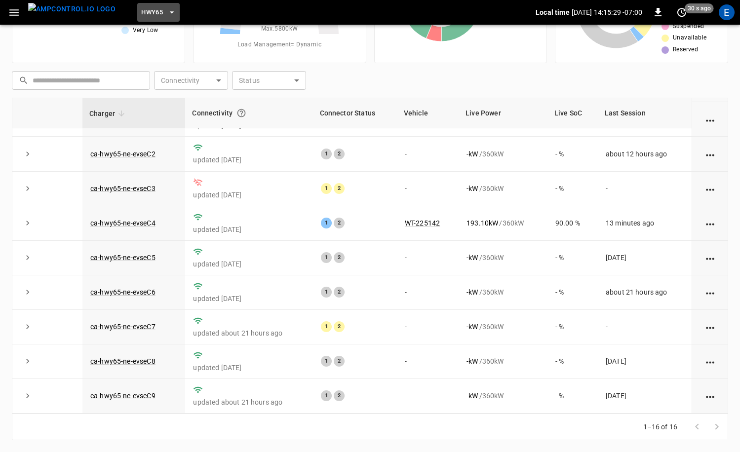
click at [146, 11] on button "HWY65" at bounding box center [158, 12] width 42 height 19
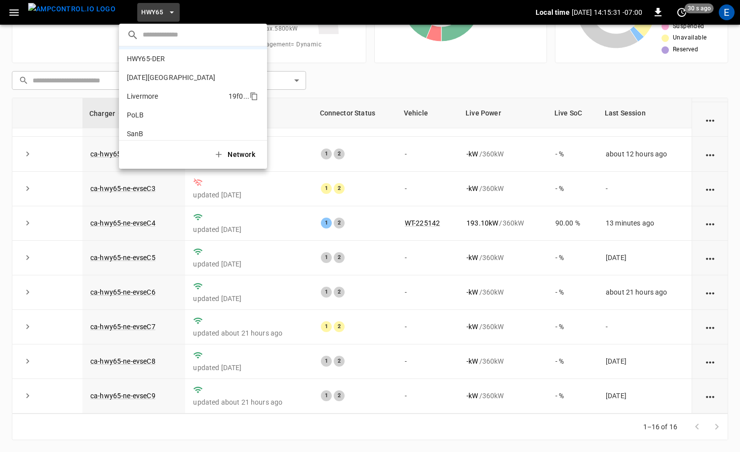
scroll to position [41, 0]
click at [173, 123] on li "SanB 5792 ..." at bounding box center [193, 130] width 148 height 19
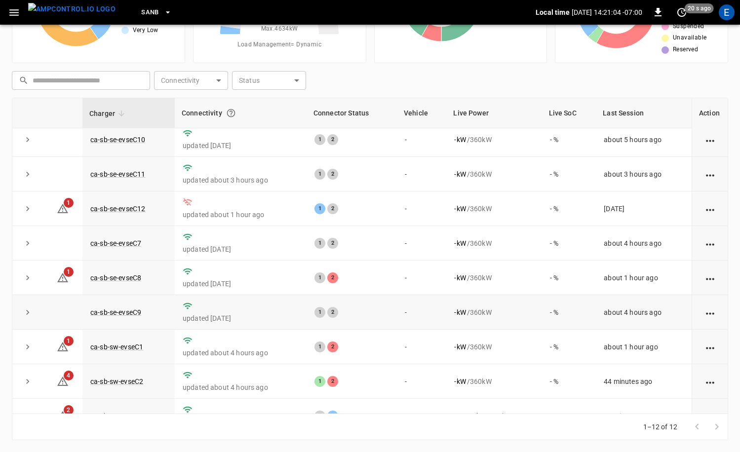
scroll to position [129, 0]
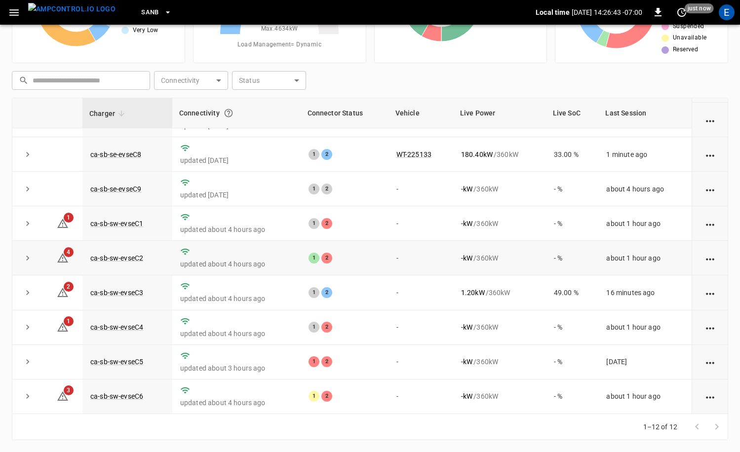
click at [134, 247] on td "ca-sb-sw-evseC2" at bounding box center [127, 258] width 90 height 35
click at [141, 258] on link "ca-sb-sw-evseC2" at bounding box center [116, 258] width 57 height 12
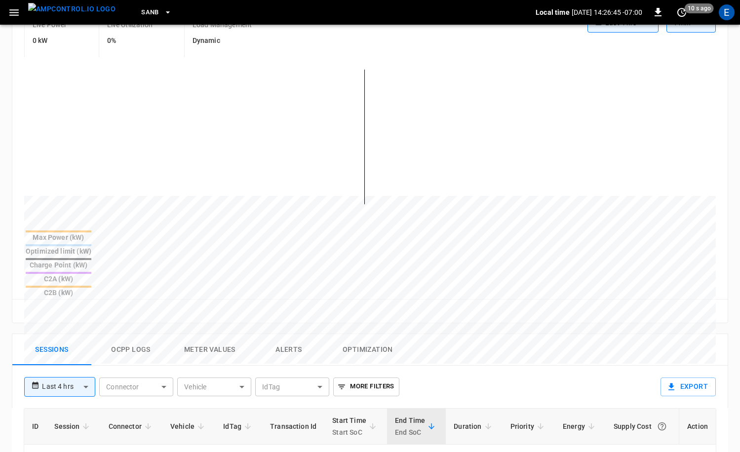
scroll to position [236, 0]
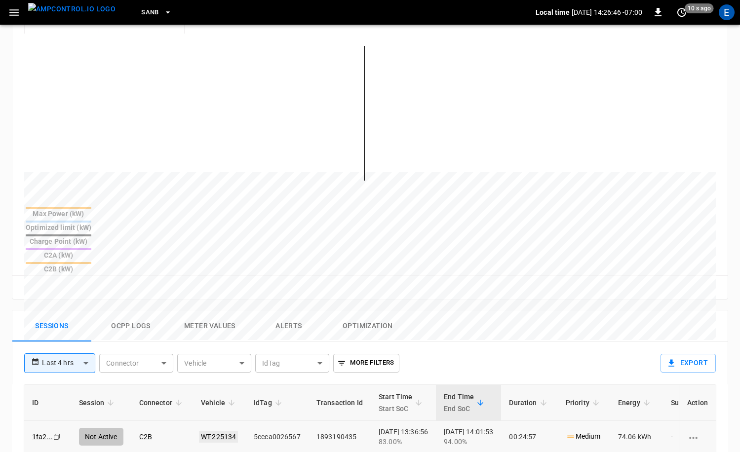
click at [216, 385] on link "WT-225134" at bounding box center [218, 437] width 39 height 12
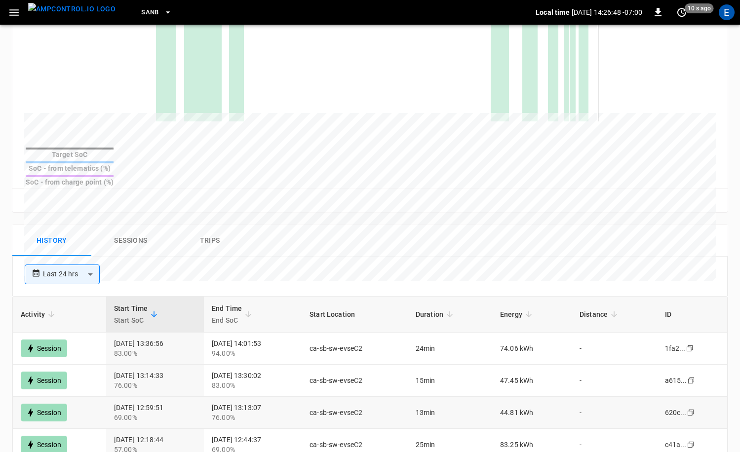
scroll to position [401, 0]
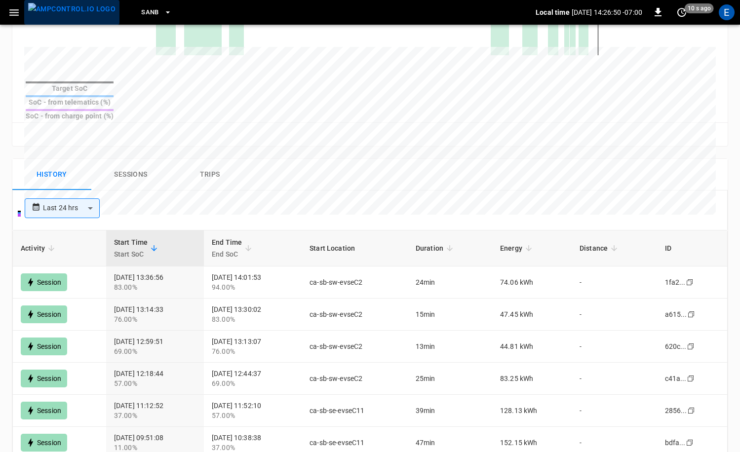
click at [82, 13] on img "menu" at bounding box center [71, 9] width 87 height 12
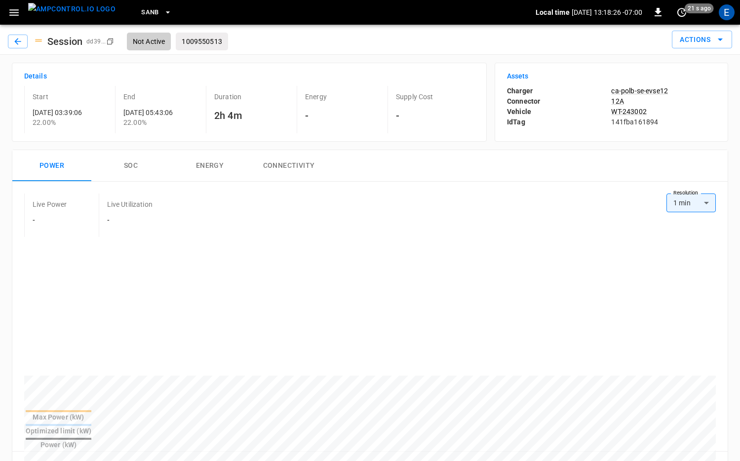
click at [52, 7] on img "menu" at bounding box center [71, 9] width 87 height 12
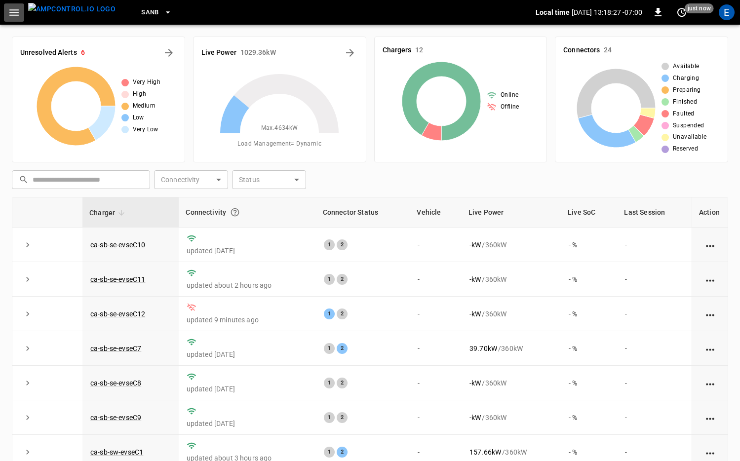
click at [13, 14] on icon "button" at bounding box center [13, 12] width 9 height 6
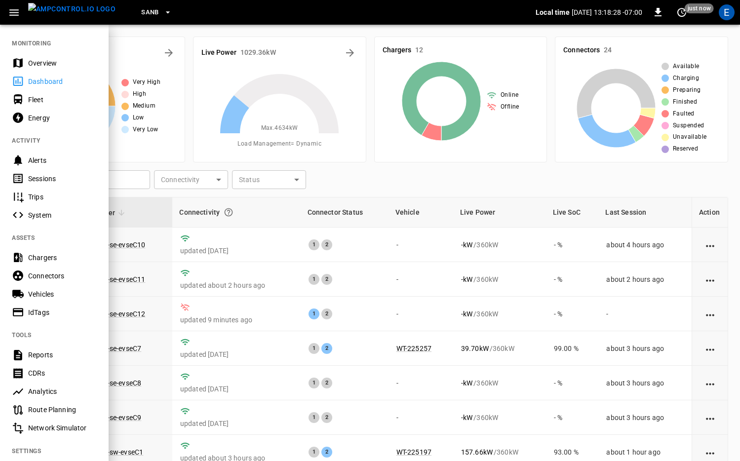
click at [60, 62] on div "Overview" at bounding box center [62, 63] width 69 height 10
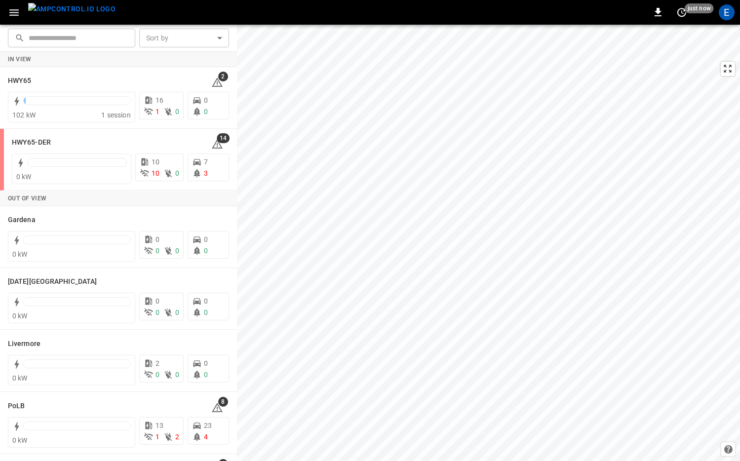
click at [81, 15] on img "menu" at bounding box center [71, 9] width 87 height 12
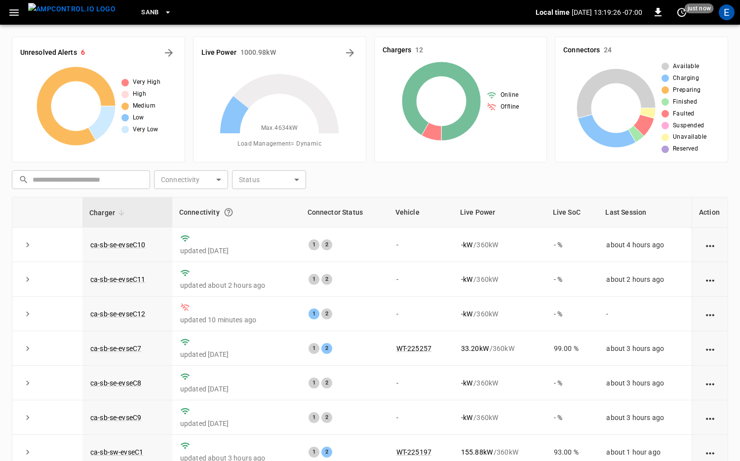
click at [137, 18] on button "SanB" at bounding box center [156, 12] width 39 height 19
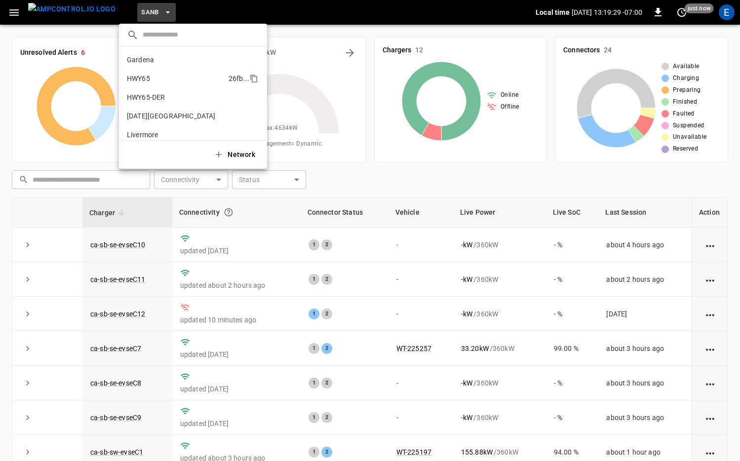
click at [172, 80] on p "HWY65" at bounding box center [176, 79] width 98 height 10
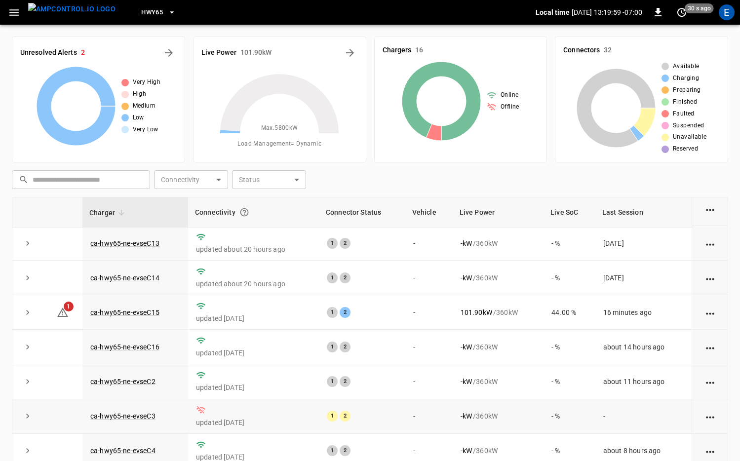
scroll to position [136, 0]
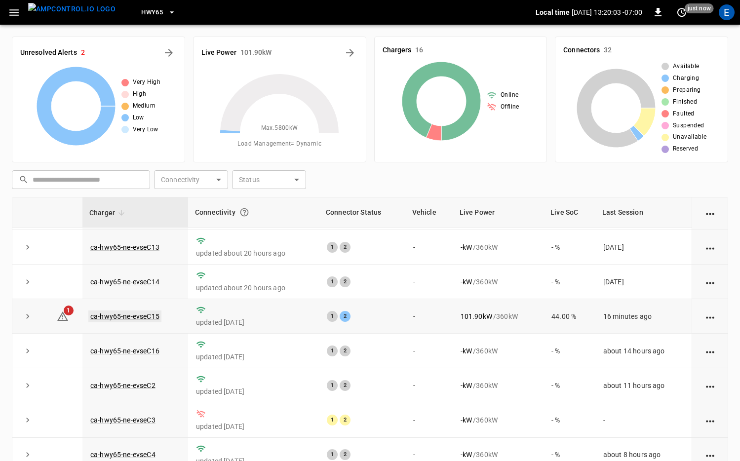
click at [155, 318] on link "ca-hwy65-ne-evseC15" at bounding box center [124, 317] width 73 height 12
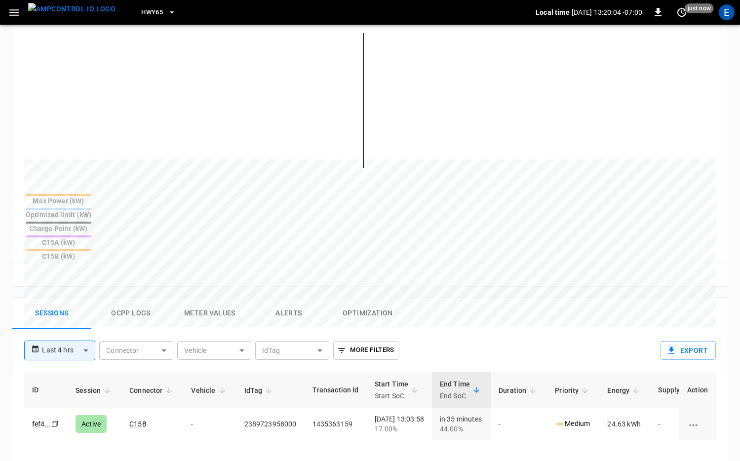
scroll to position [277, 0]
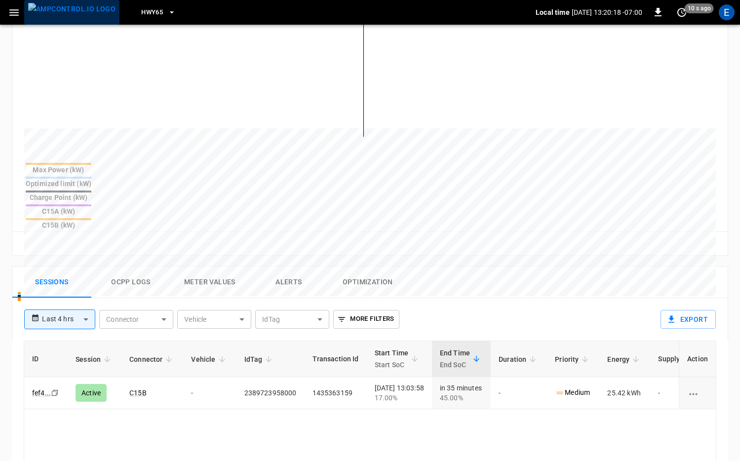
click at [86, 9] on img "menu" at bounding box center [71, 9] width 87 height 12
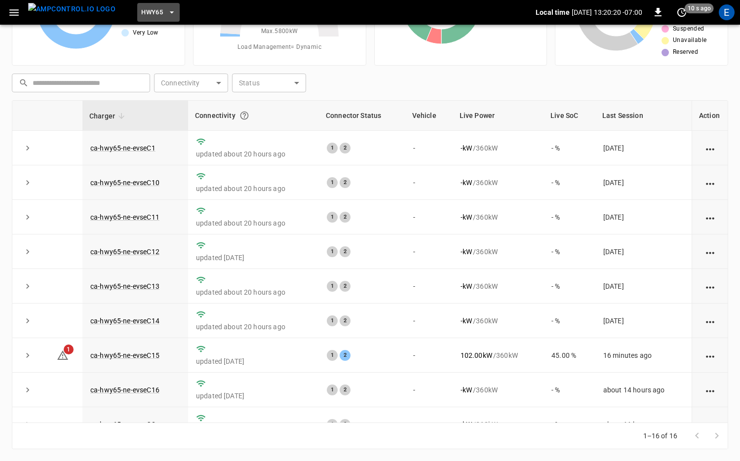
click at [143, 10] on span "HWY65" at bounding box center [152, 12] width 22 height 11
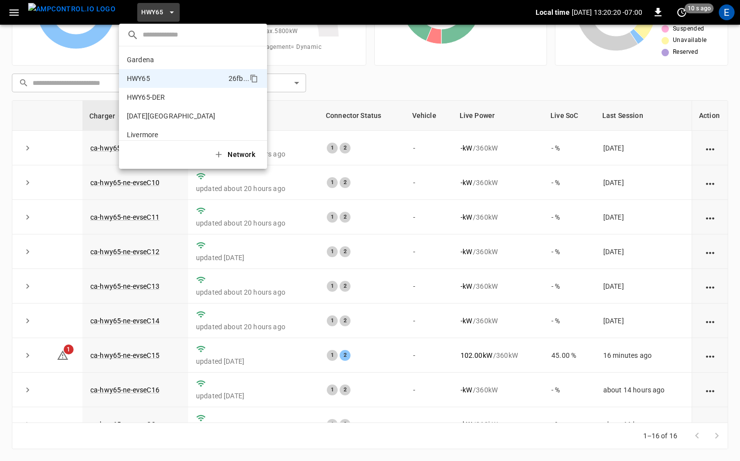
scroll to position [16, 0]
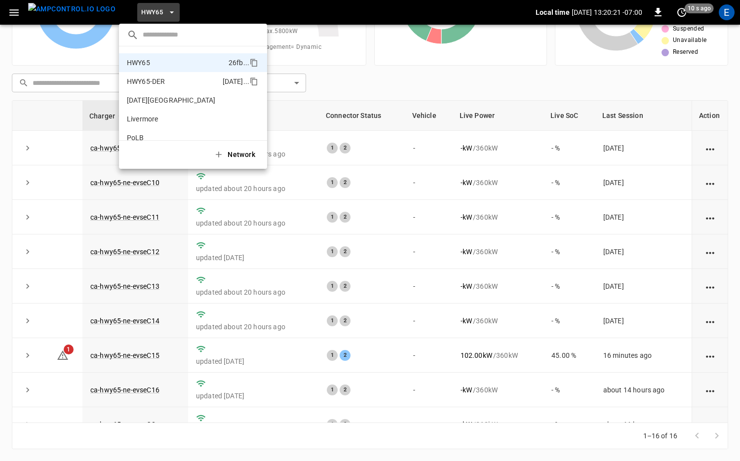
click at [156, 76] on li "HWY65-DER [DATE].." at bounding box center [193, 81] width 148 height 19
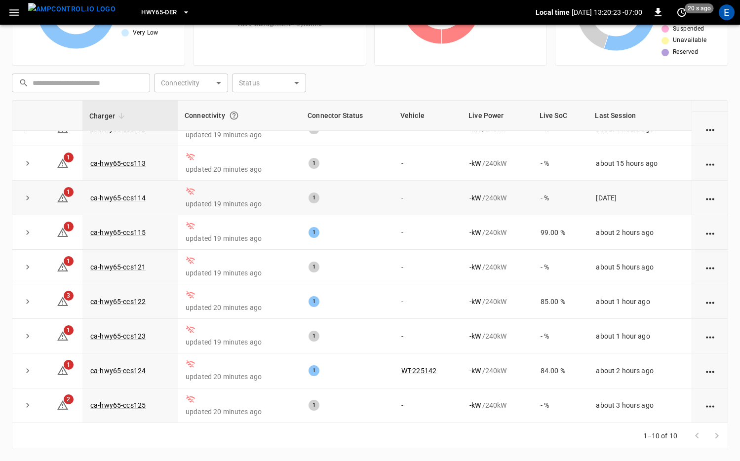
scroll to position [0, 0]
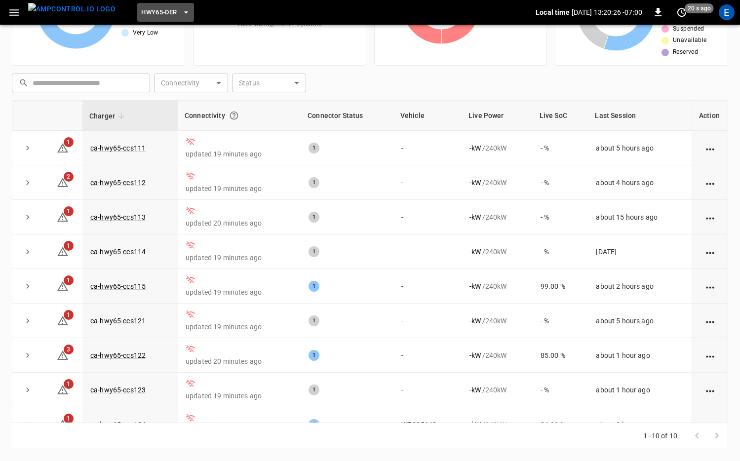
click at [156, 16] on span "HWY65-DER" at bounding box center [159, 12] width 36 height 11
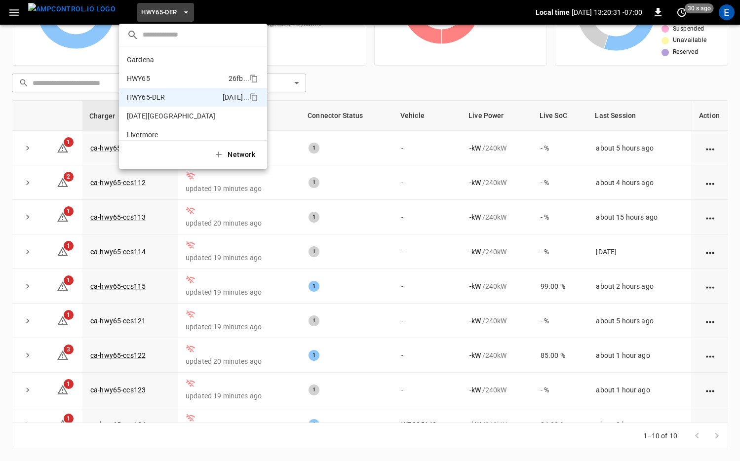
click at [174, 77] on p "HWY65" at bounding box center [176, 79] width 98 height 10
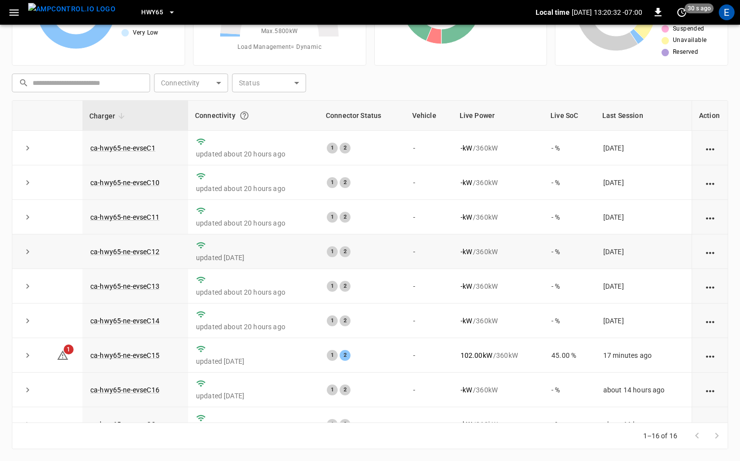
click at [401, 241] on td "1 2" at bounding box center [362, 252] width 86 height 35
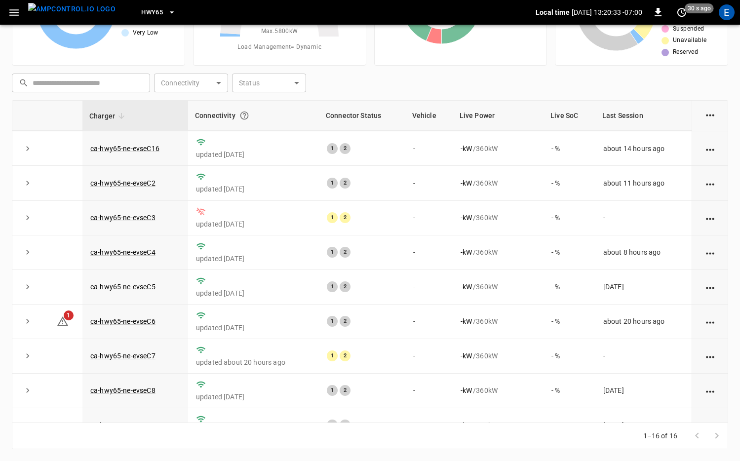
scroll to position [262, 0]
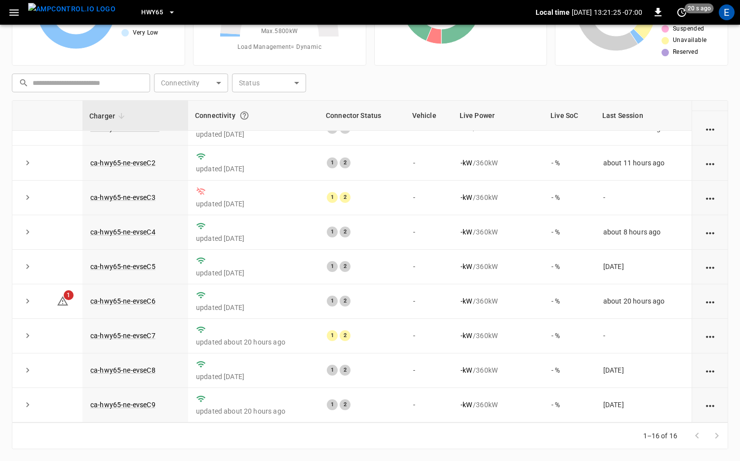
click at [123, 22] on div "HWY65" at bounding box center [329, 12] width 412 height 23
click at [141, 18] on span "HWY65" at bounding box center [152, 12] width 22 height 11
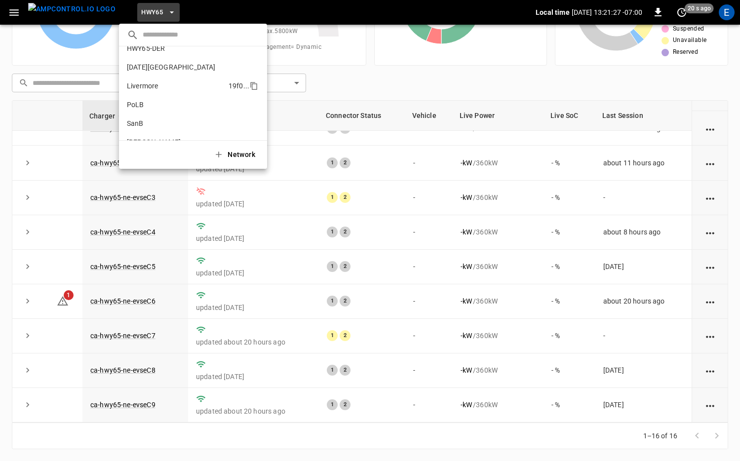
scroll to position [83, 0]
click at [161, 88] on p "SanB" at bounding box center [175, 89] width 96 height 10
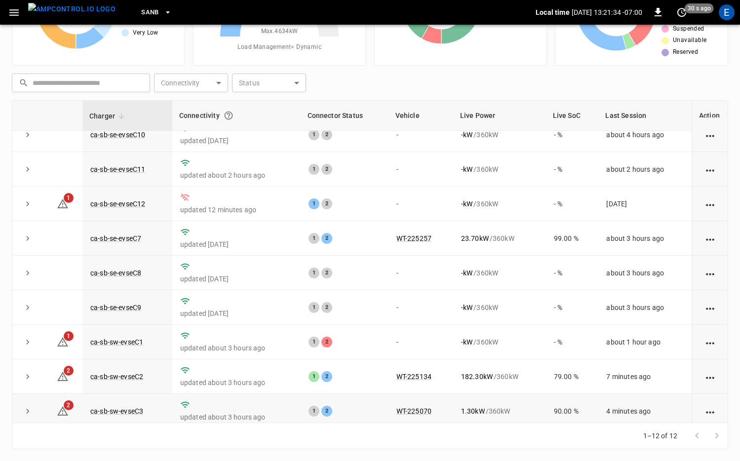
scroll to position [0, 0]
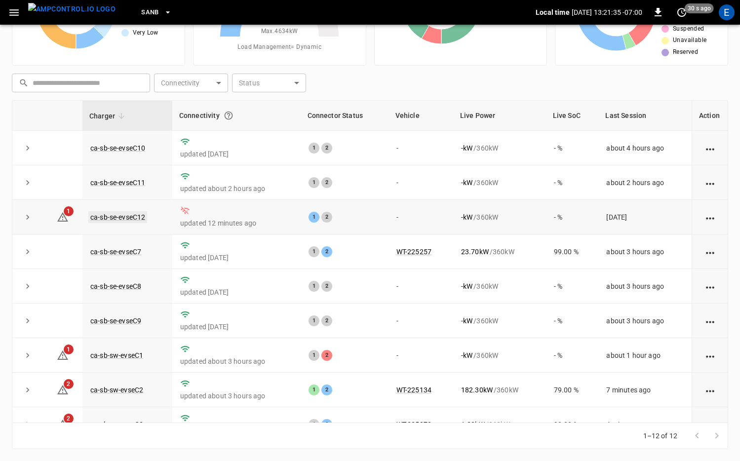
click at [140, 221] on link "ca-sb-se-evseC12" at bounding box center [117, 217] width 59 height 12
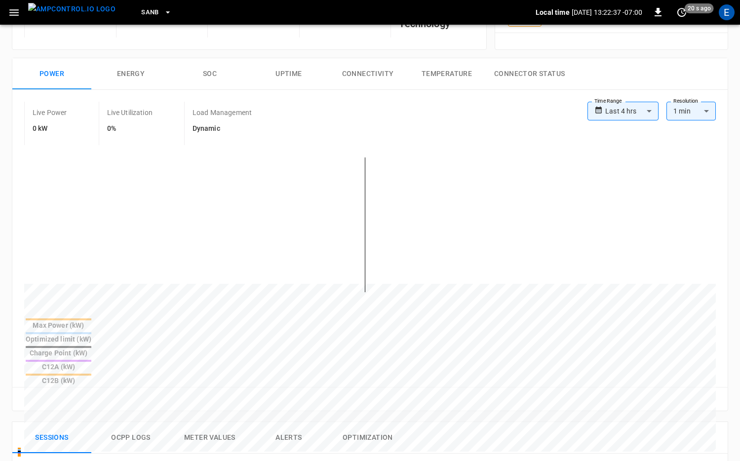
scroll to position [314, 0]
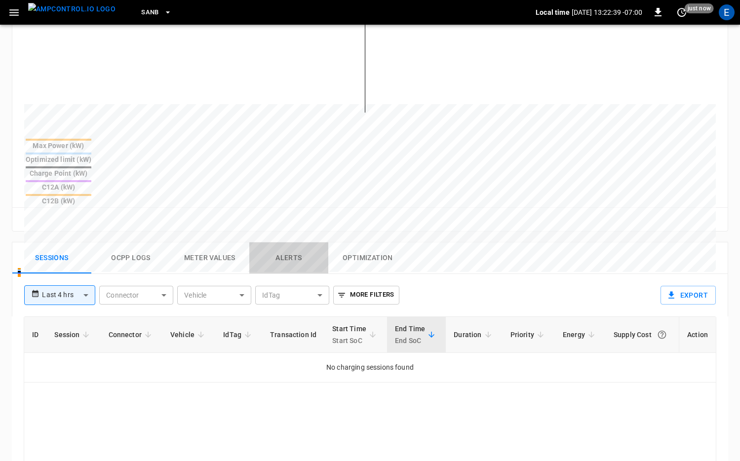
click at [280, 242] on button "Alerts" at bounding box center [288, 258] width 79 height 32
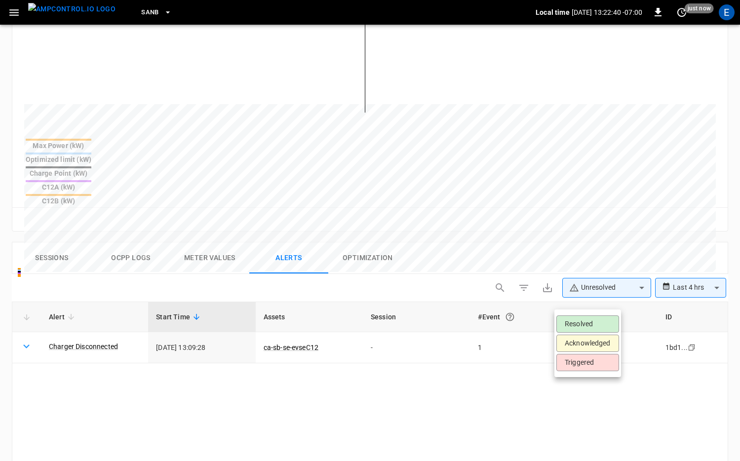
click at [601, 301] on body "**********" at bounding box center [370, 188] width 740 height 1005
click at [591, 340] on li "Acknowledged" at bounding box center [588, 343] width 63 height 17
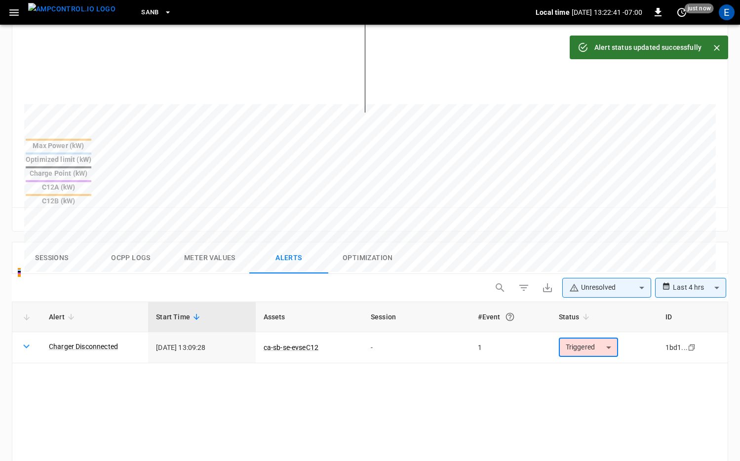
type input "**********"
click at [280, 342] on link "ca-sb-se-evseC12" at bounding box center [291, 348] width 59 height 12
type input "******"
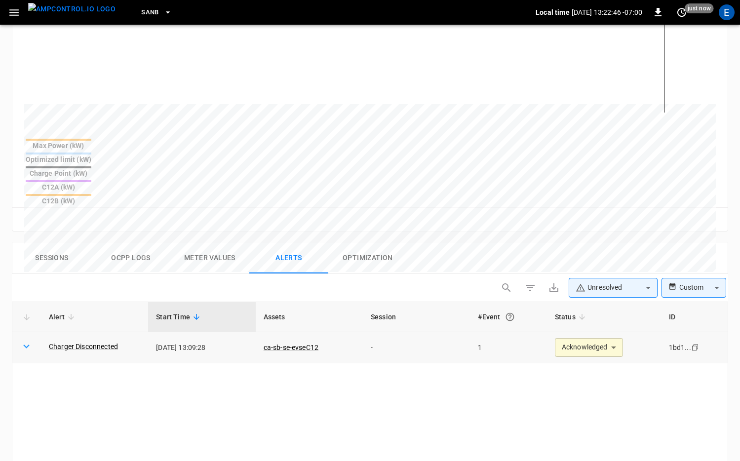
drag, startPoint x: 212, startPoint y: 299, endPoint x: 196, endPoint y: 300, distance: 15.8
click at [196, 332] on td "2025-09-19 13:09:28" at bounding box center [201, 347] width 107 height 31
drag, startPoint x: 195, startPoint y: 301, endPoint x: 223, endPoint y: 301, distance: 27.7
click at [223, 332] on td "2025-09-19 13:09:28" at bounding box center [201, 347] width 107 height 31
copy td "13:09:28"
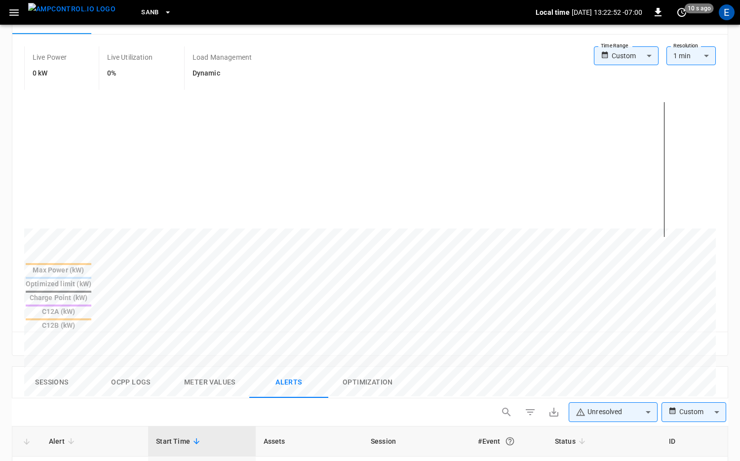
scroll to position [139, 0]
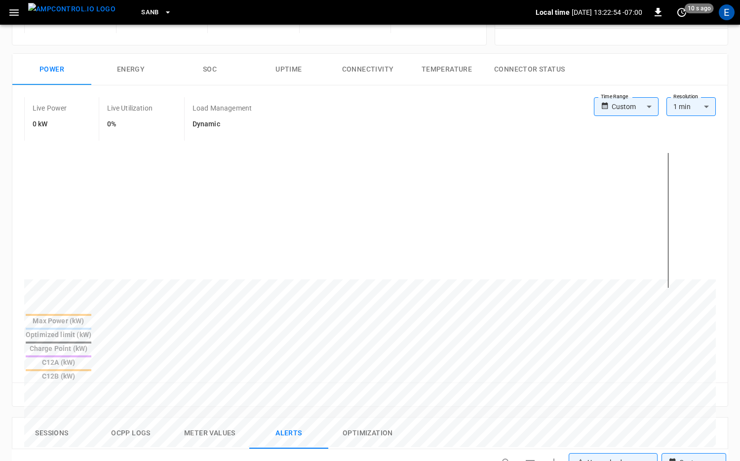
click at [200, 418] on button "Meter Values" at bounding box center [209, 434] width 79 height 32
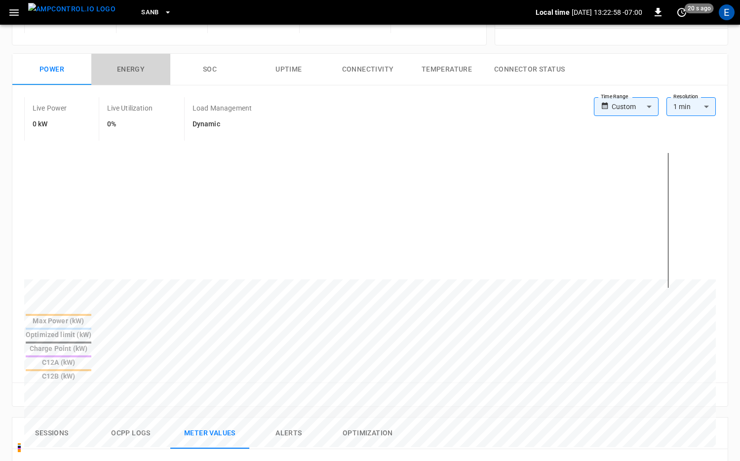
click at [133, 74] on button "Energy" at bounding box center [130, 70] width 79 height 32
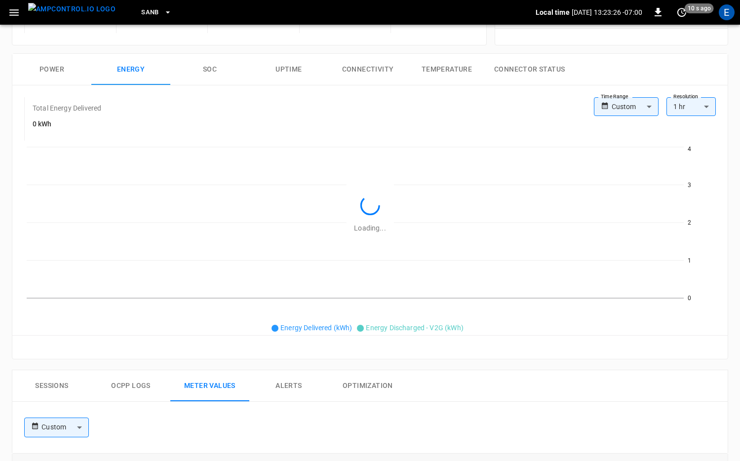
click at [377, 67] on button "Connectivity" at bounding box center [367, 70] width 79 height 32
